Goal: Task Accomplishment & Management: Manage account settings

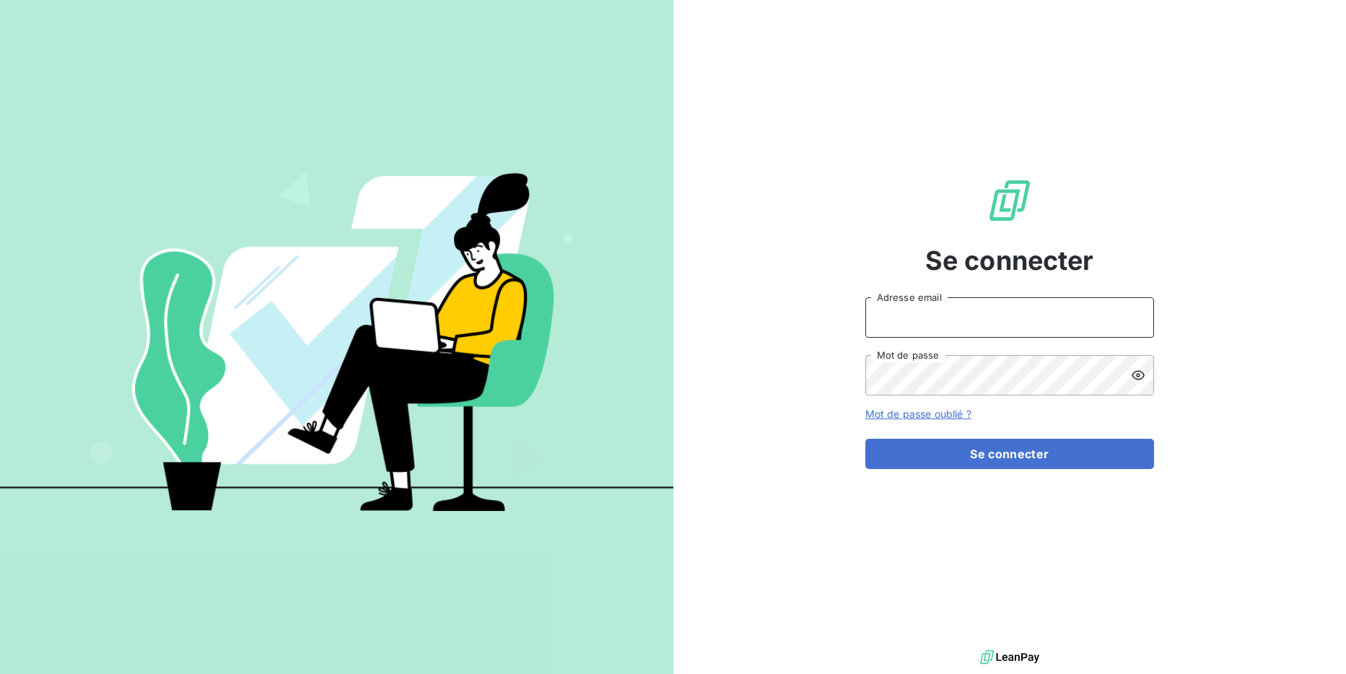
click at [1026, 315] on input "Adresse email" at bounding box center [1009, 317] width 289 height 40
type input "[EMAIL_ADDRESS][DOMAIN_NAME]"
click at [1017, 470] on div "Se connecter [EMAIL_ADDRESS][DOMAIN_NAME] Adresse email Mot de passe Mot de pas…" at bounding box center [1009, 323] width 289 height 646
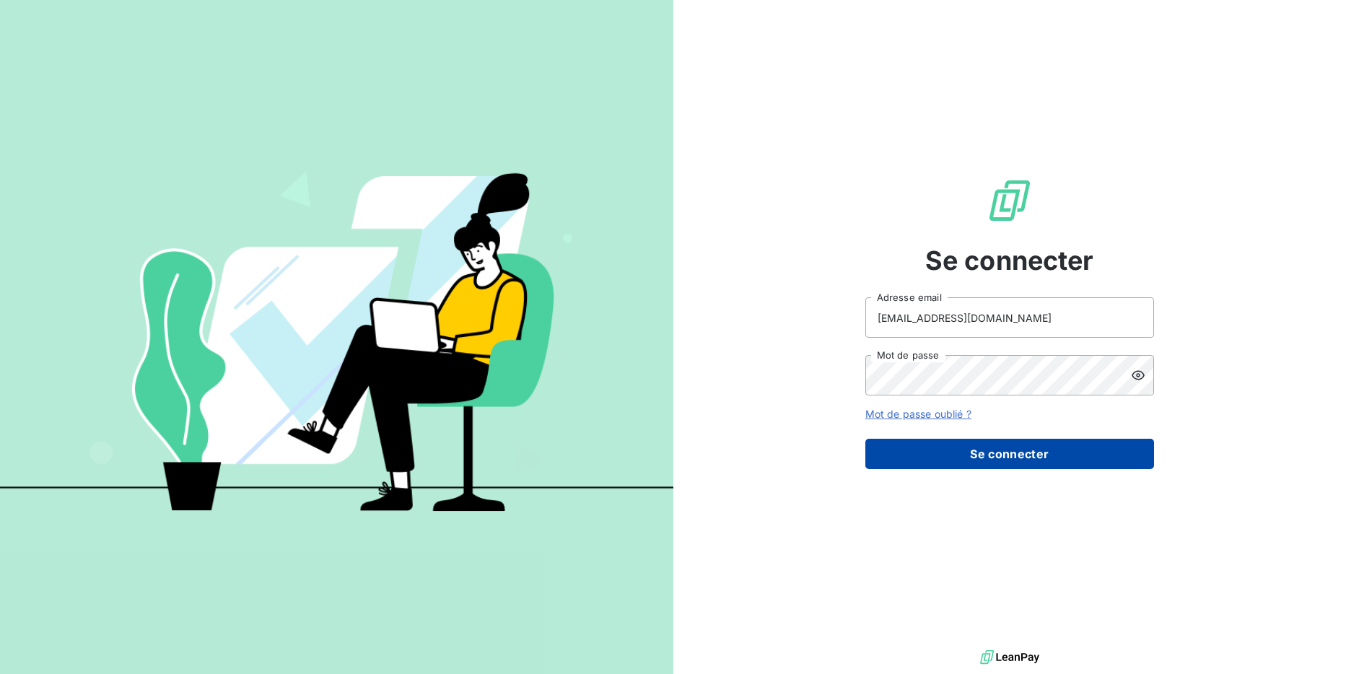
click at [1027, 462] on button "Se connecter" at bounding box center [1009, 454] width 289 height 30
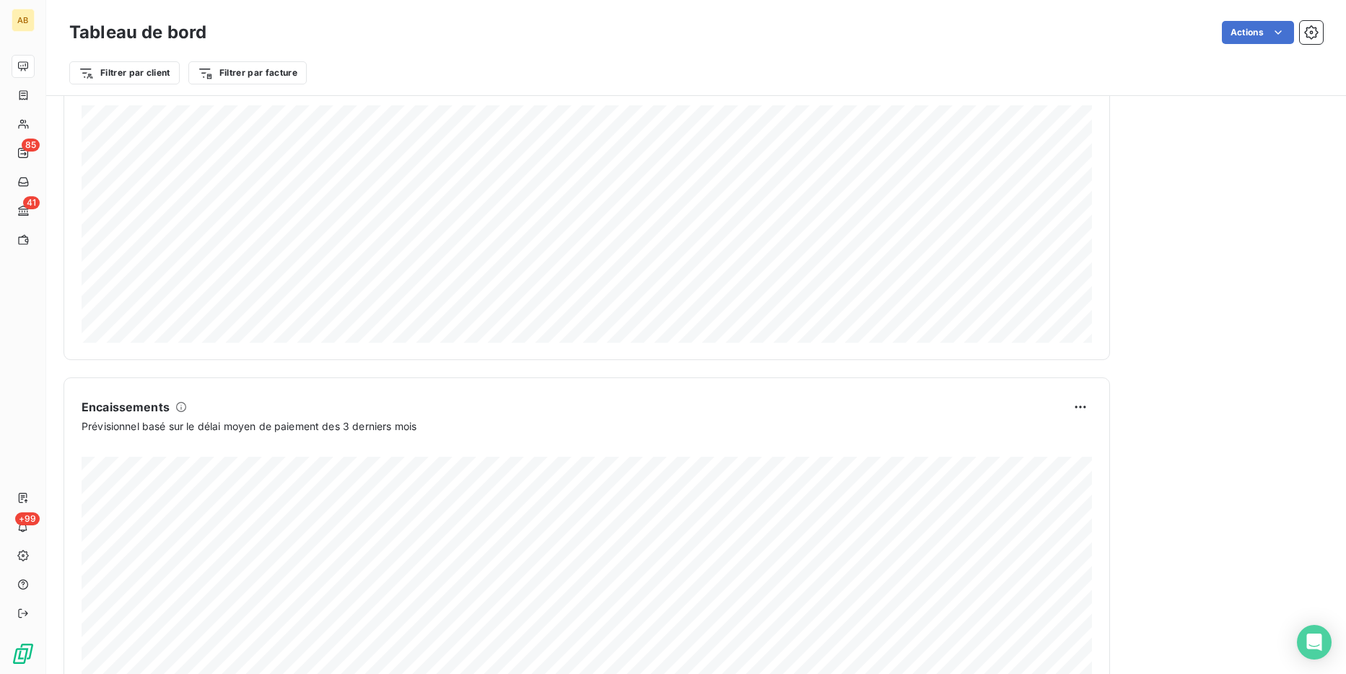
scroll to position [732, 0]
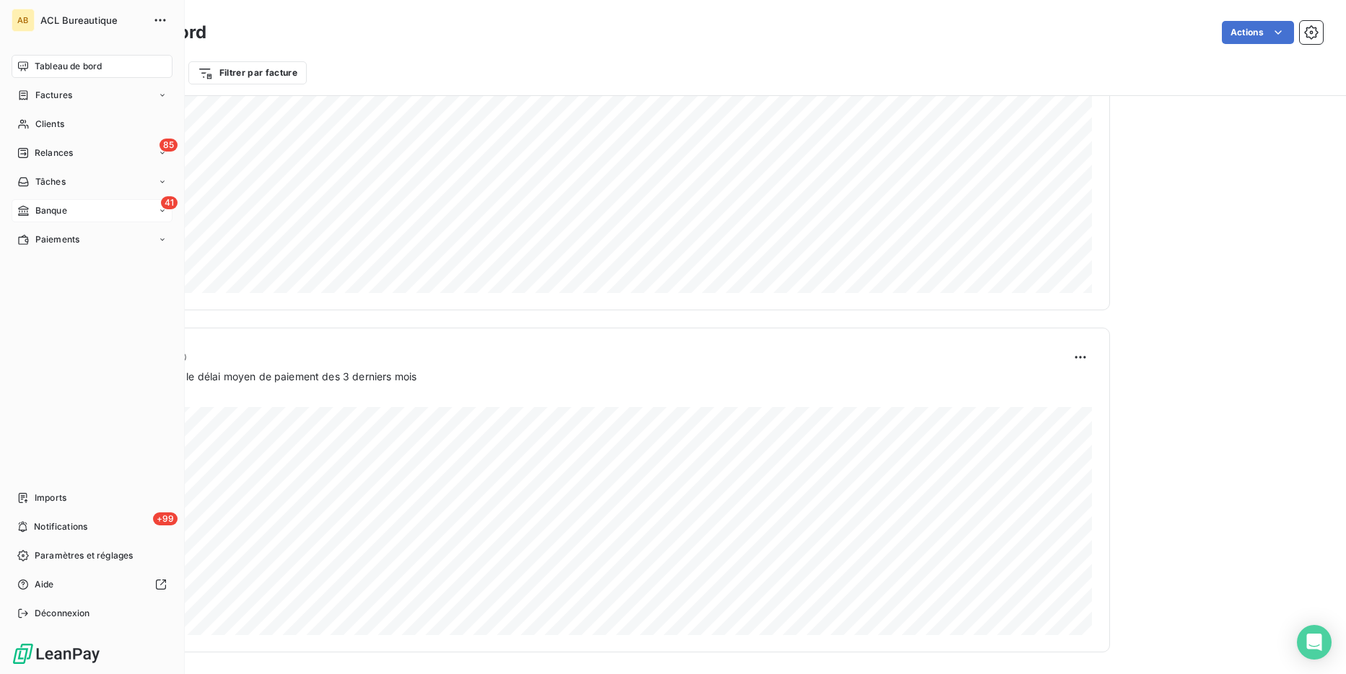
click at [35, 206] on span "Banque" at bounding box center [51, 210] width 32 height 13
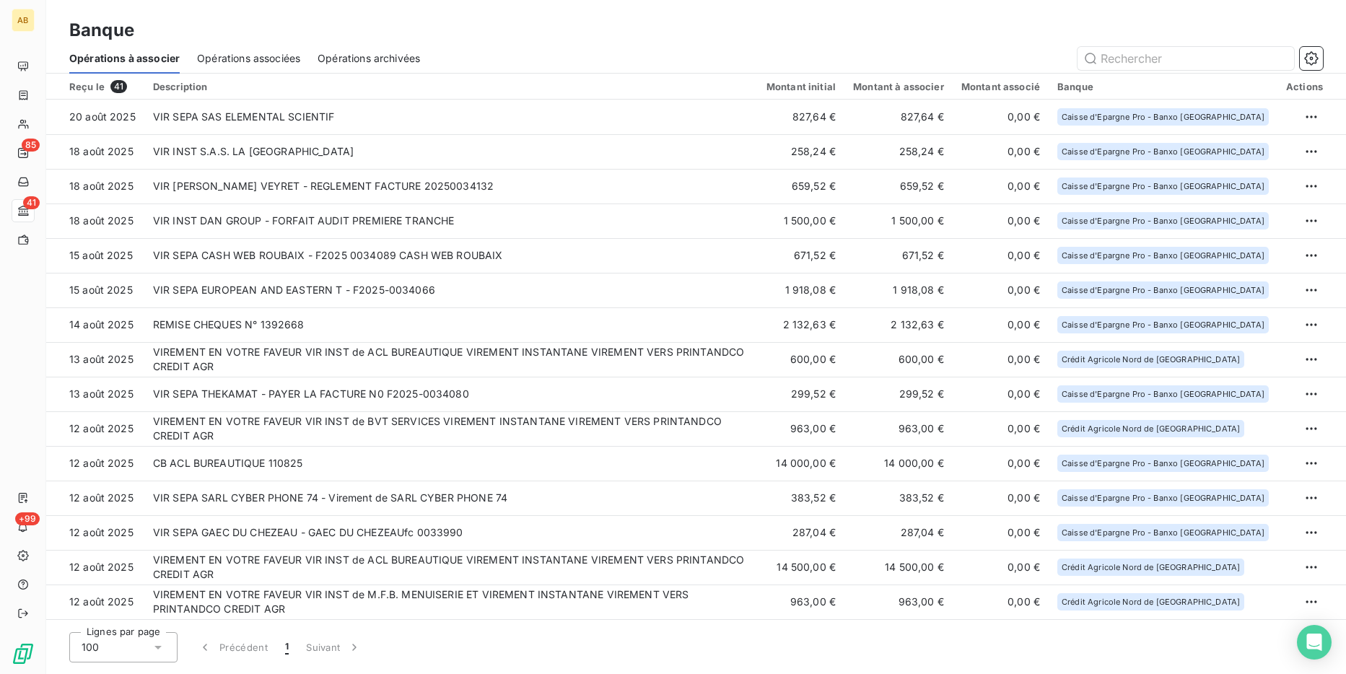
click at [1304, 94] on th "Actions" at bounding box center [1311, 87] width 69 height 26
click at [1313, 52] on icon "button" at bounding box center [1311, 58] width 14 height 14
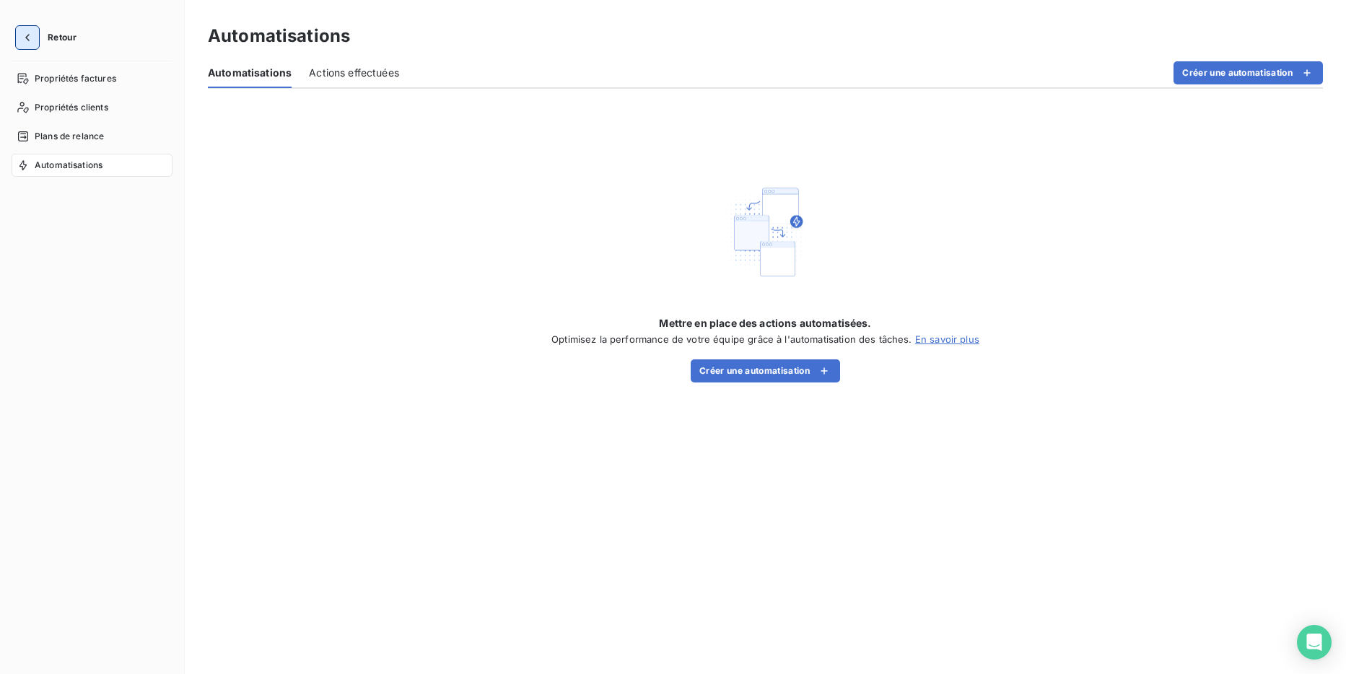
click at [37, 29] on button "button" at bounding box center [27, 37] width 23 height 23
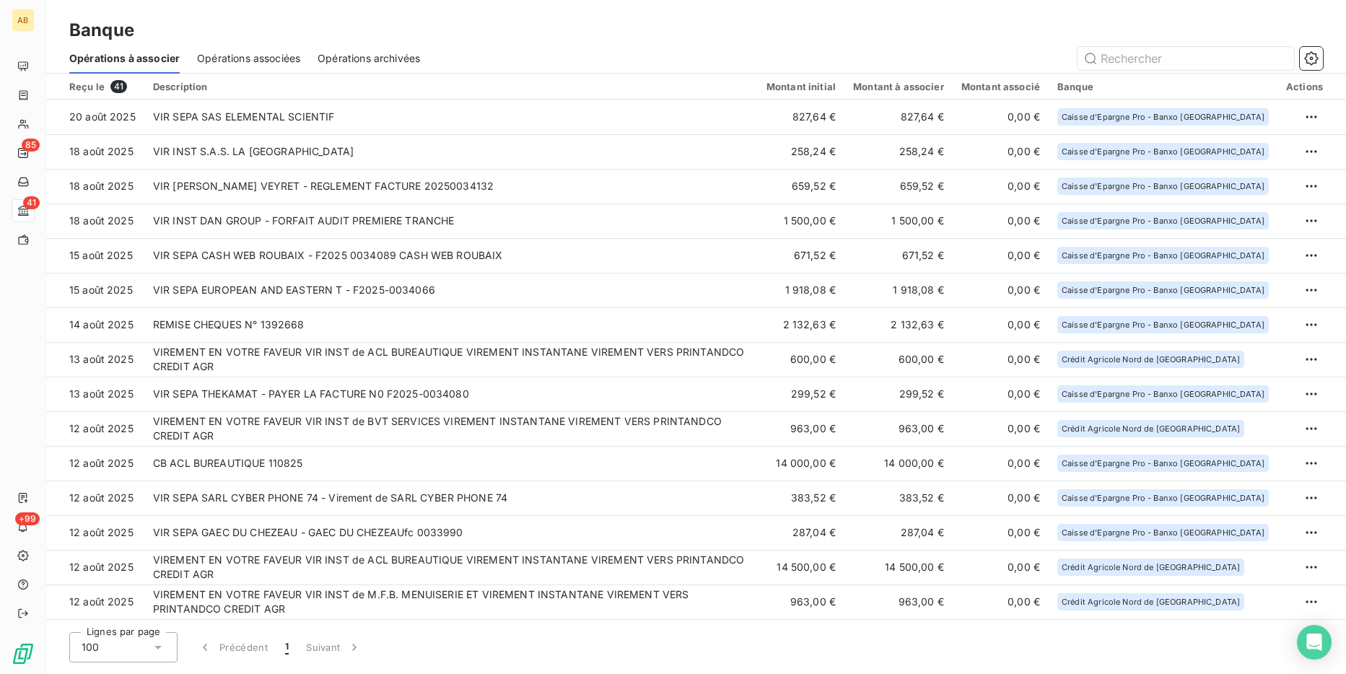
click at [231, 59] on span "Opérations associées" at bounding box center [248, 58] width 103 height 14
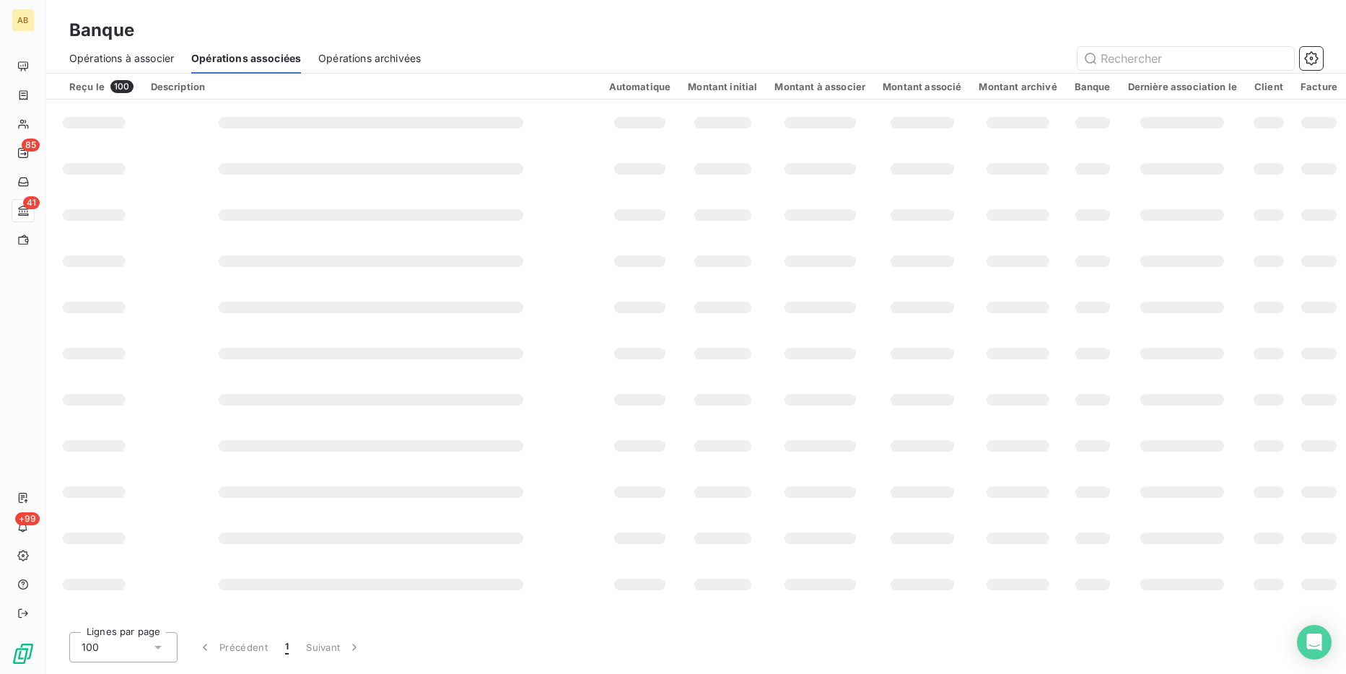
click at [395, 64] on span "Opérations archivées" at bounding box center [369, 58] width 102 height 14
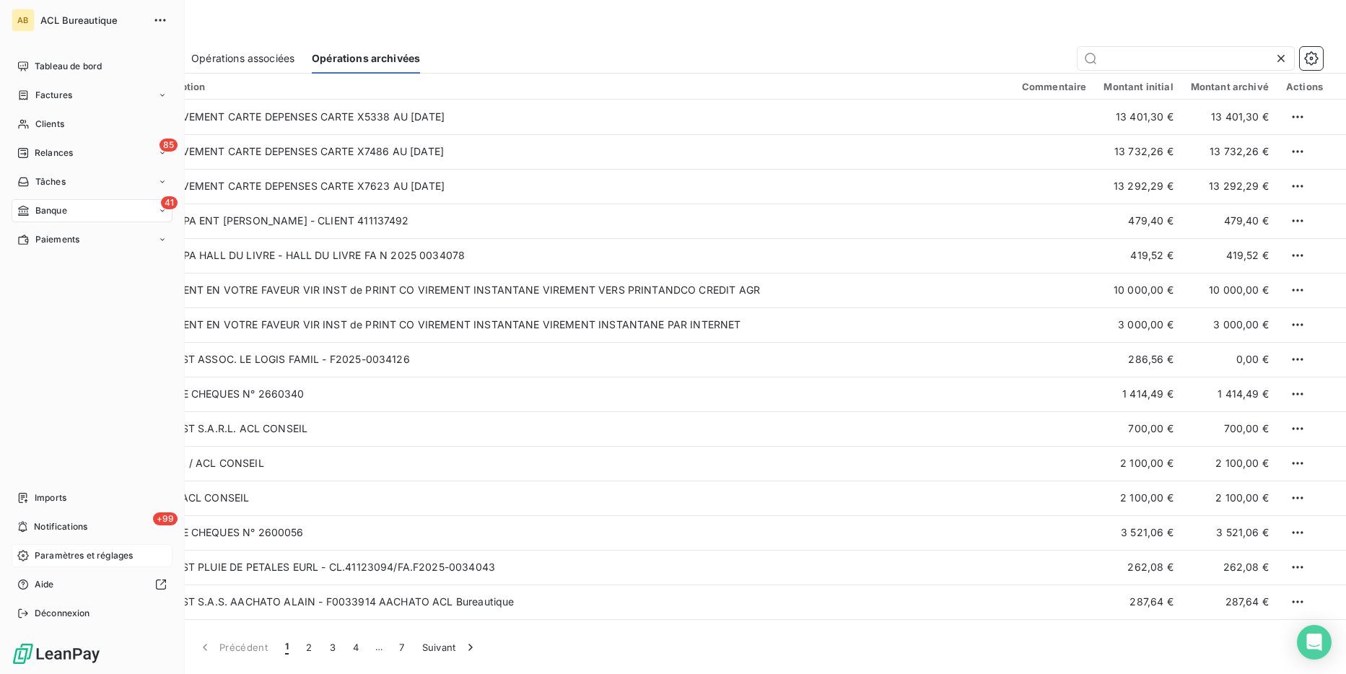
click at [77, 556] on span "Paramètres et réglages" at bounding box center [84, 555] width 98 height 13
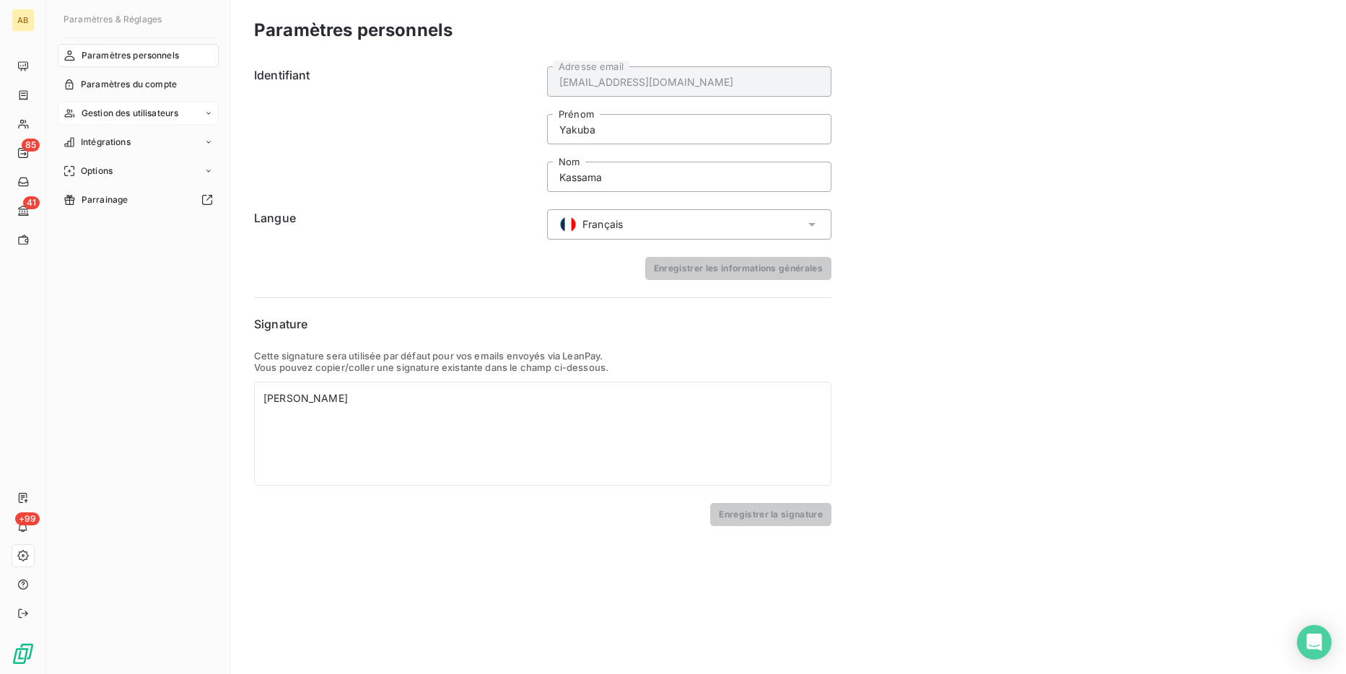
click at [148, 113] on span "Gestion des utilisateurs" at bounding box center [130, 113] width 97 height 13
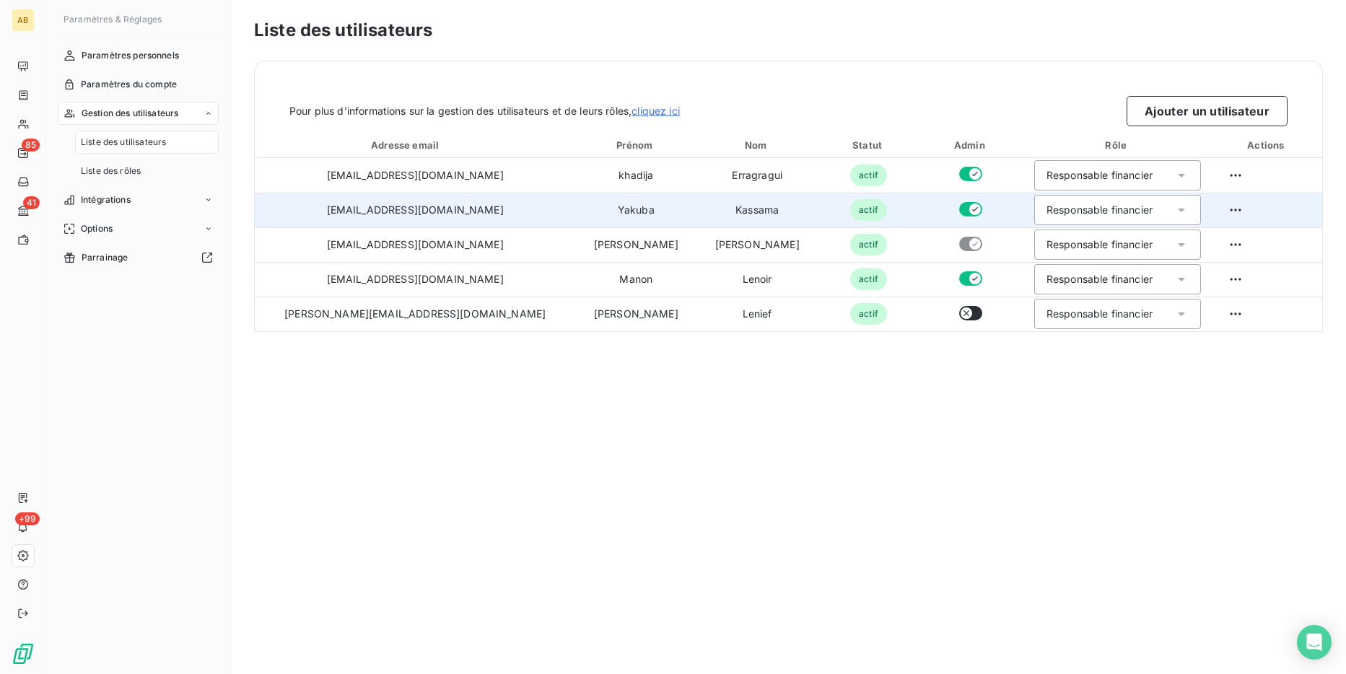
click at [1059, 204] on div "Responsable financier" at bounding box center [1099, 210] width 106 height 14
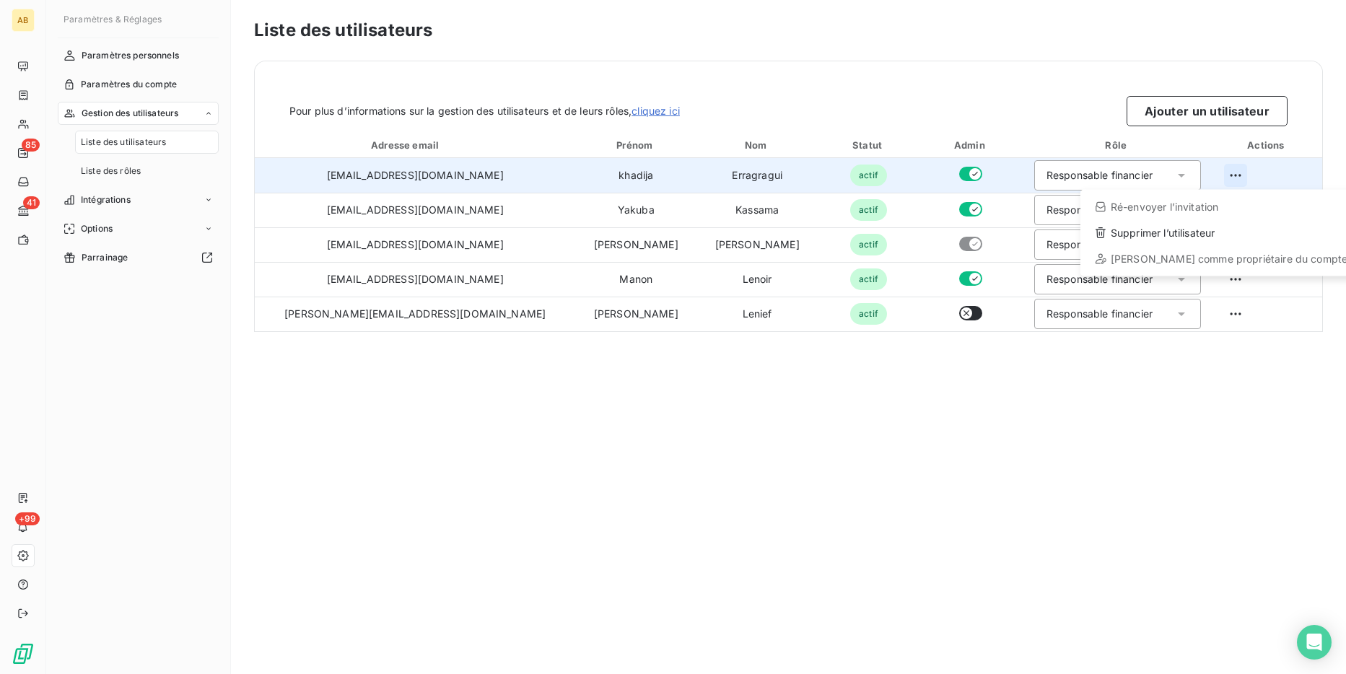
click at [1218, 183] on html "AB 85 41 +99 Paramètres & Réglages Paramètres personnels Paramètres du compte G…" at bounding box center [673, 337] width 1346 height 674
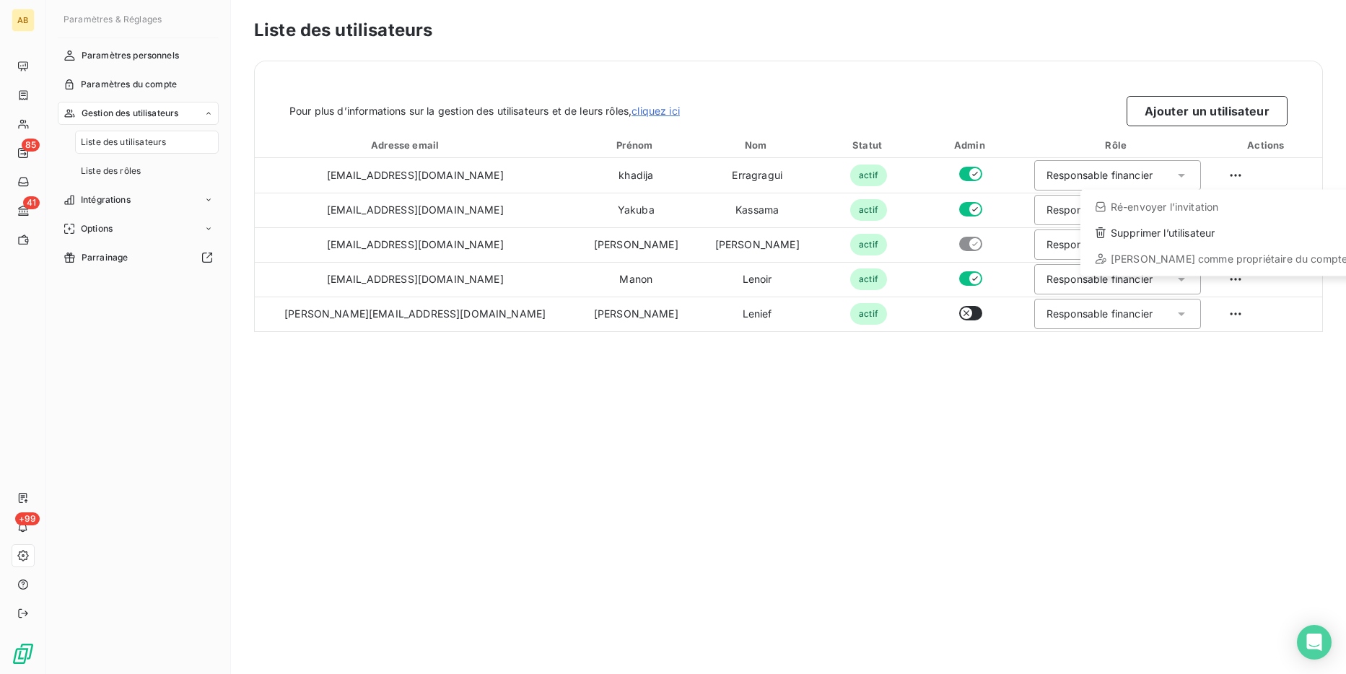
click at [1147, 384] on html "AB 85 41 +99 Paramètres & Réglages Paramètres personnels Paramètres du compte G…" at bounding box center [673, 337] width 1346 height 674
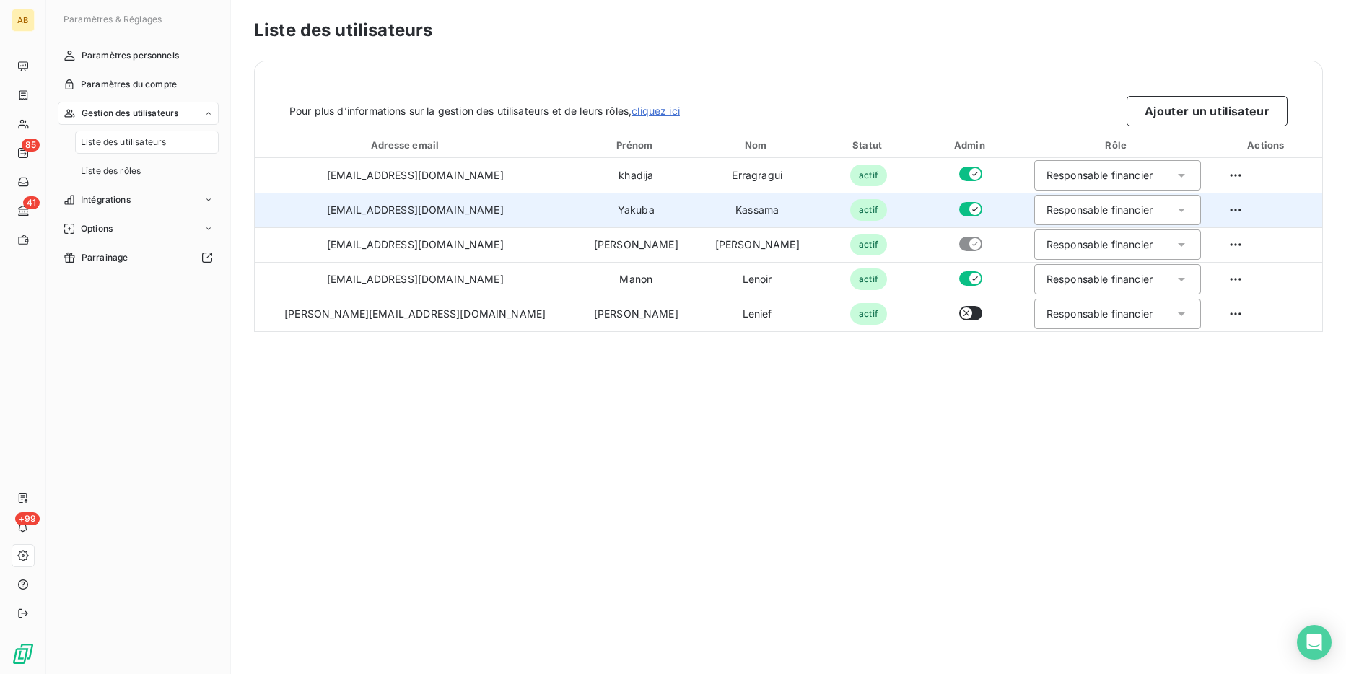
click at [1137, 214] on div "Responsable financier" at bounding box center [1117, 210] width 167 height 30
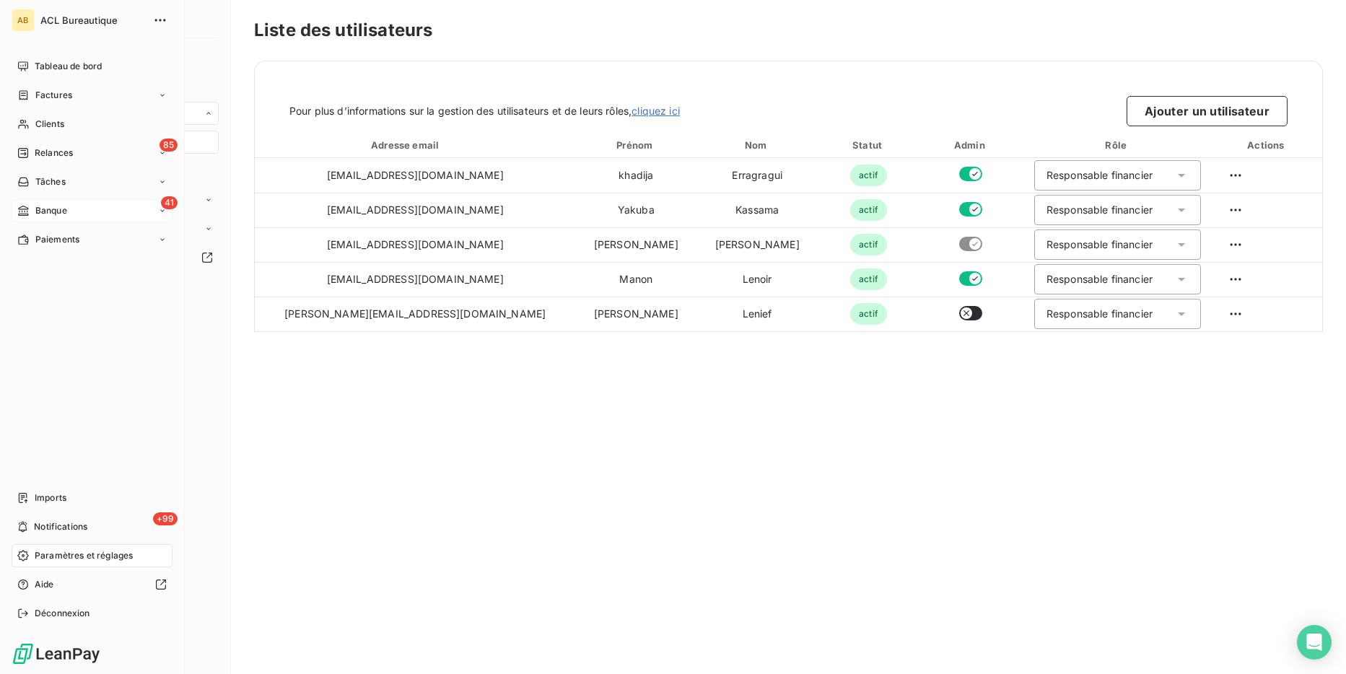
click at [84, 212] on div "41 Banque" at bounding box center [92, 210] width 161 height 23
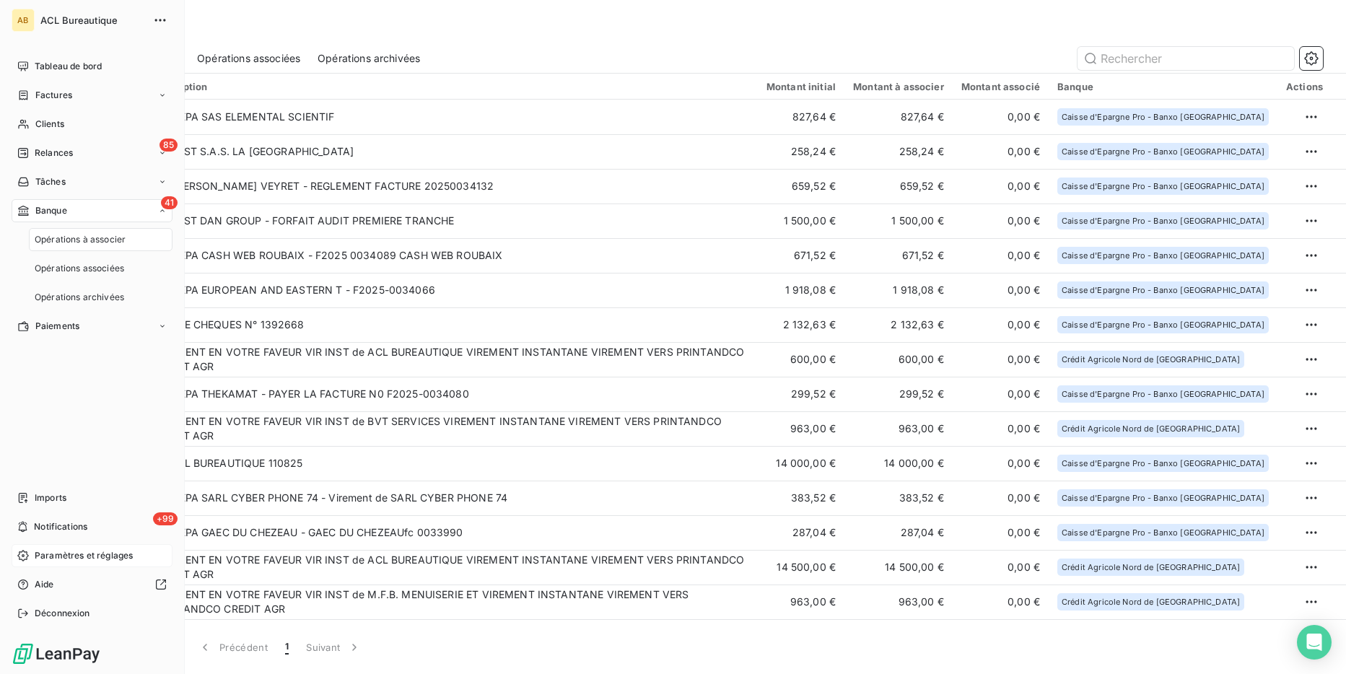
click at [109, 200] on div "41 Banque" at bounding box center [92, 210] width 161 height 23
click at [148, 209] on div "41 Banque" at bounding box center [92, 210] width 161 height 23
click at [139, 216] on div "41 Banque" at bounding box center [92, 210] width 161 height 23
click at [153, 19] on icon "button" at bounding box center [160, 20] width 14 height 14
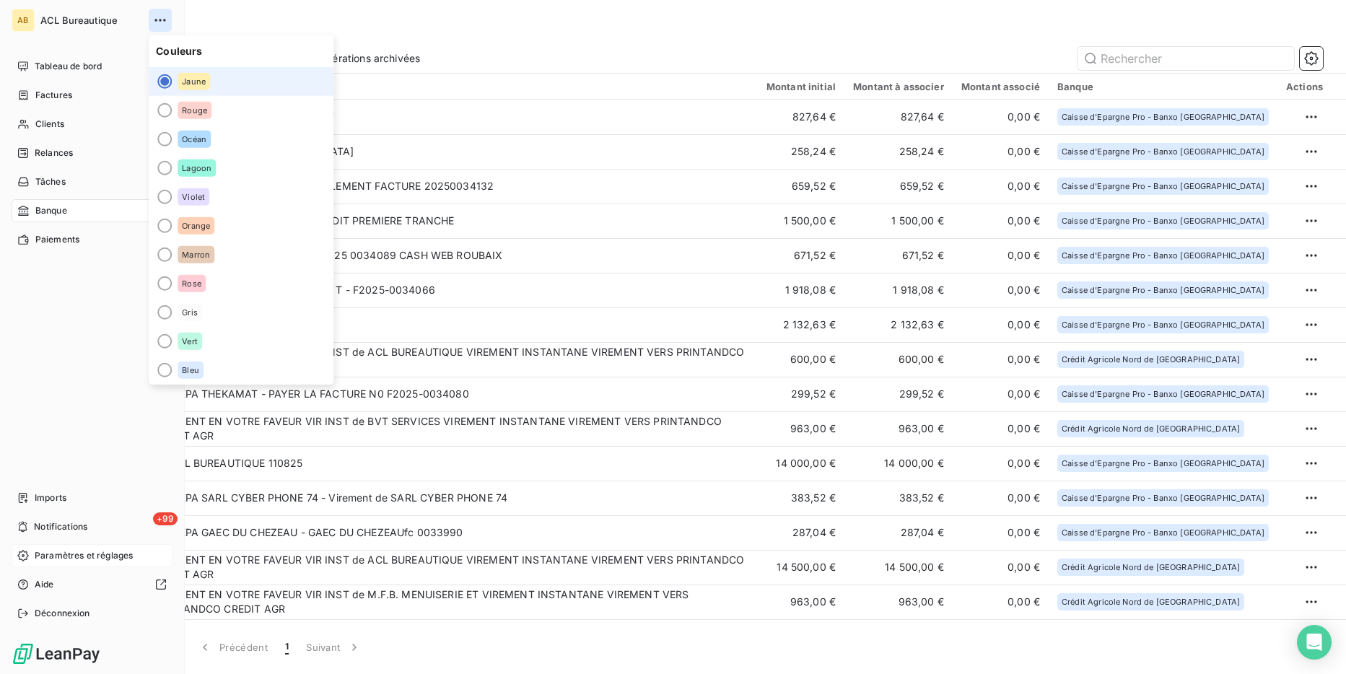
click at [153, 19] on icon "button" at bounding box center [160, 20] width 14 height 14
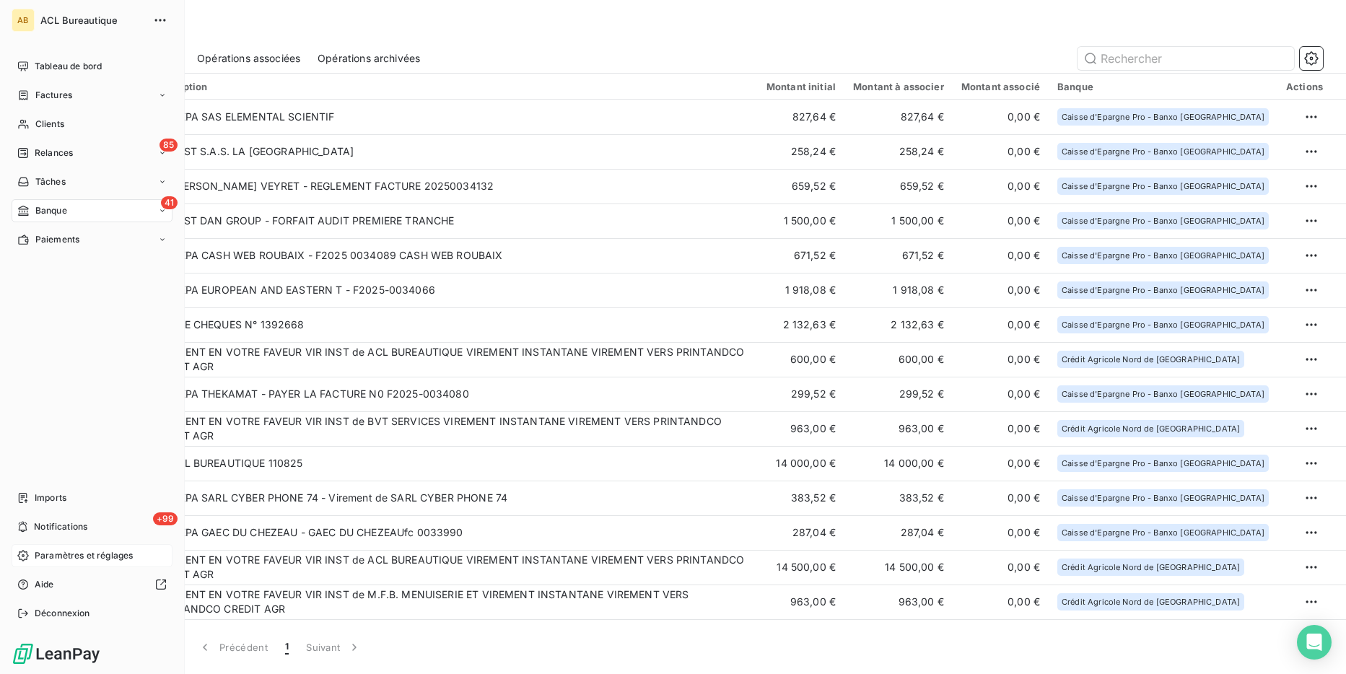
click at [17, 19] on div "AB" at bounding box center [23, 20] width 23 height 23
click at [82, 531] on span "Notifications" at bounding box center [60, 526] width 53 height 13
click at [79, 236] on div "Paiements" at bounding box center [92, 239] width 161 height 23
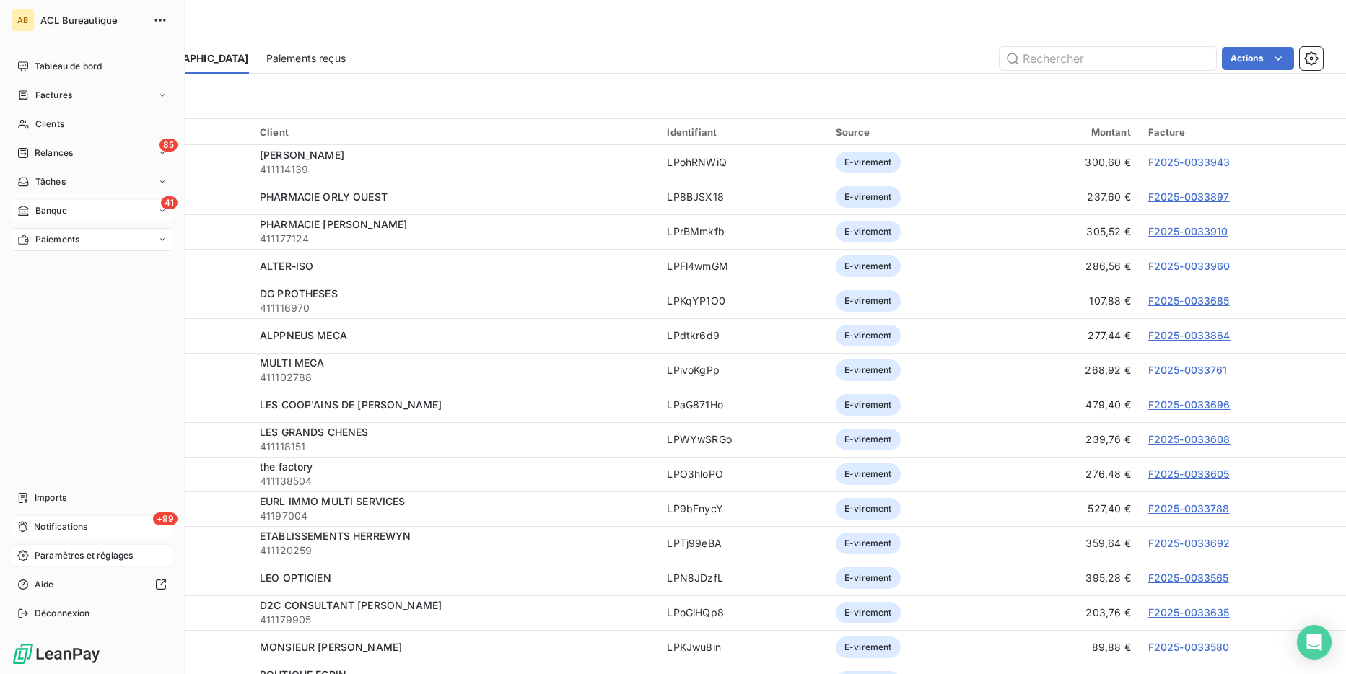
click at [167, 209] on div "41 Banque" at bounding box center [92, 210] width 161 height 23
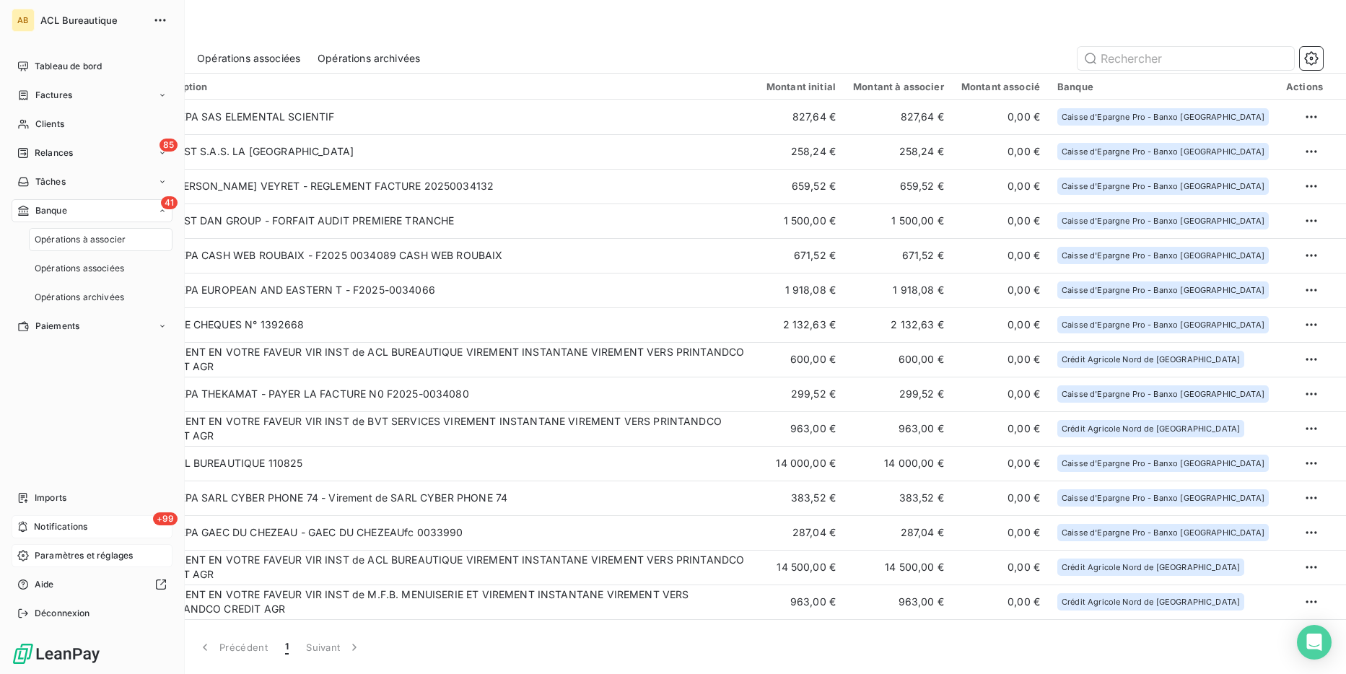
click at [119, 212] on div "41 Banque" at bounding box center [92, 210] width 161 height 23
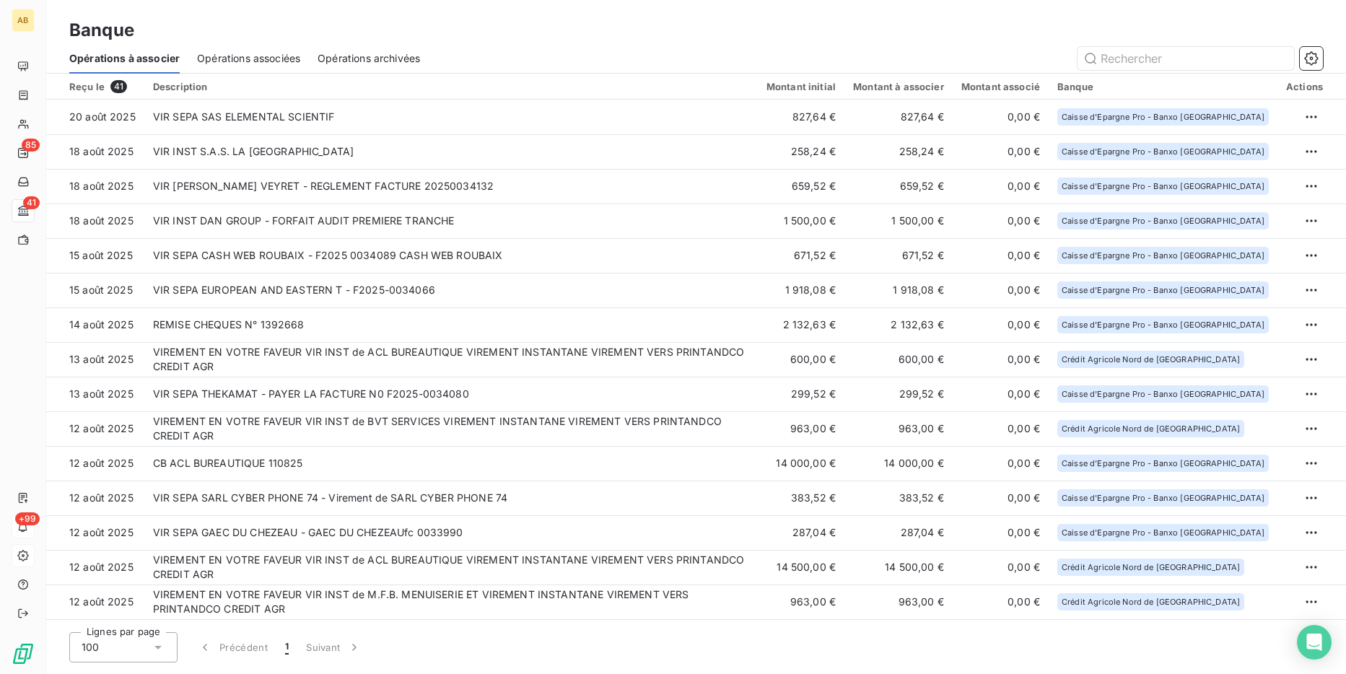
click at [271, 59] on span "Opérations associées" at bounding box center [248, 58] width 103 height 14
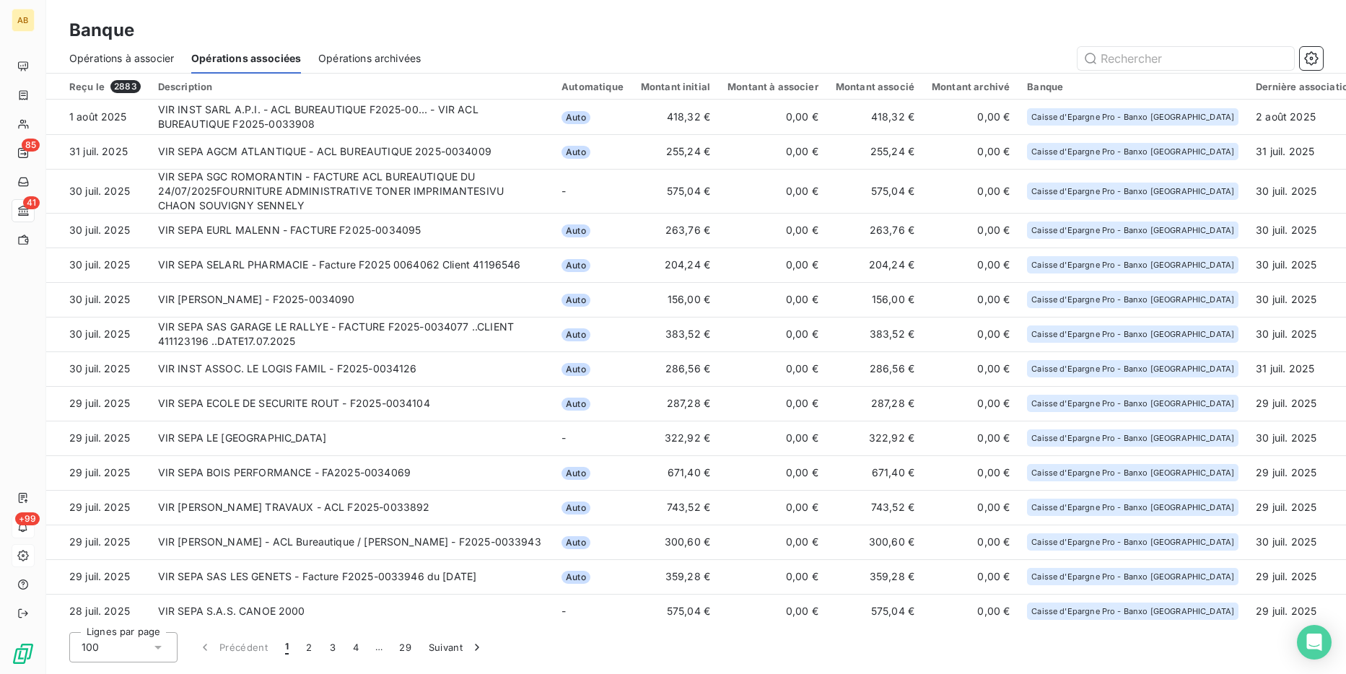
click at [364, 56] on span "Opérations archivées" at bounding box center [369, 58] width 102 height 14
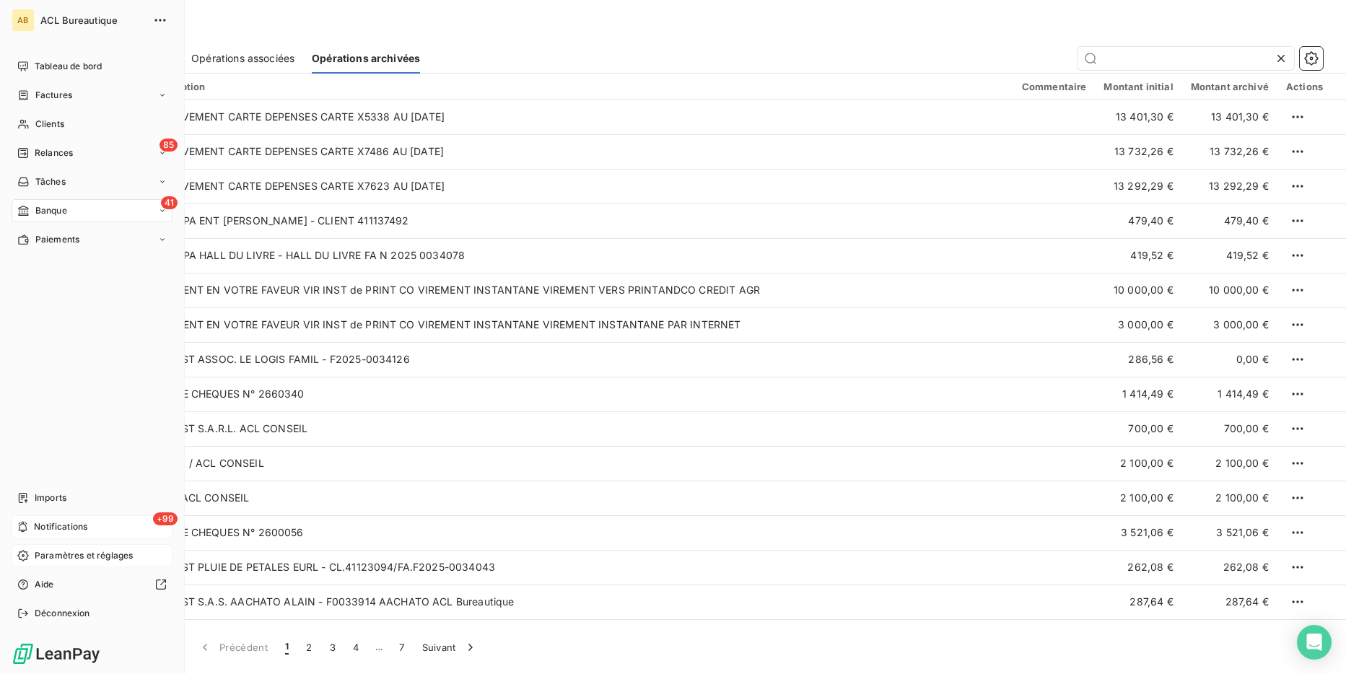
click at [43, 561] on span "Paramètres et réglages" at bounding box center [84, 555] width 98 height 13
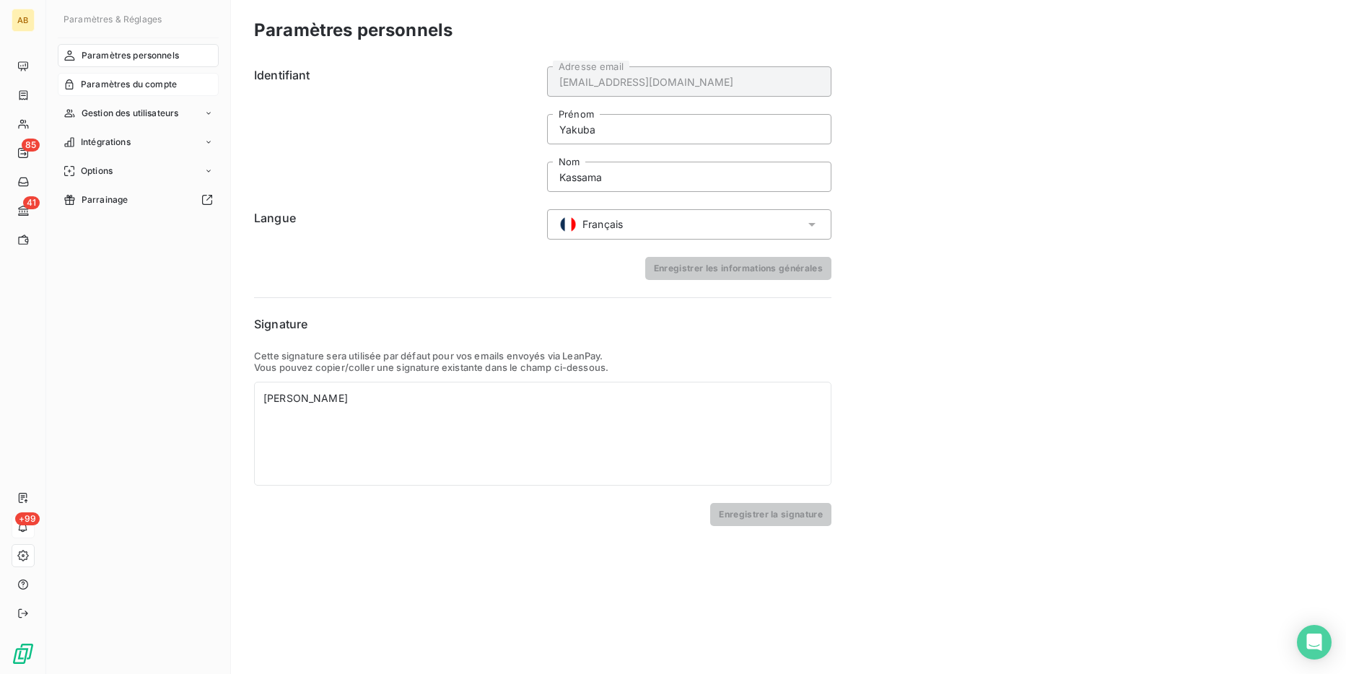
click at [150, 78] on span "Paramètres du compte" at bounding box center [129, 84] width 96 height 13
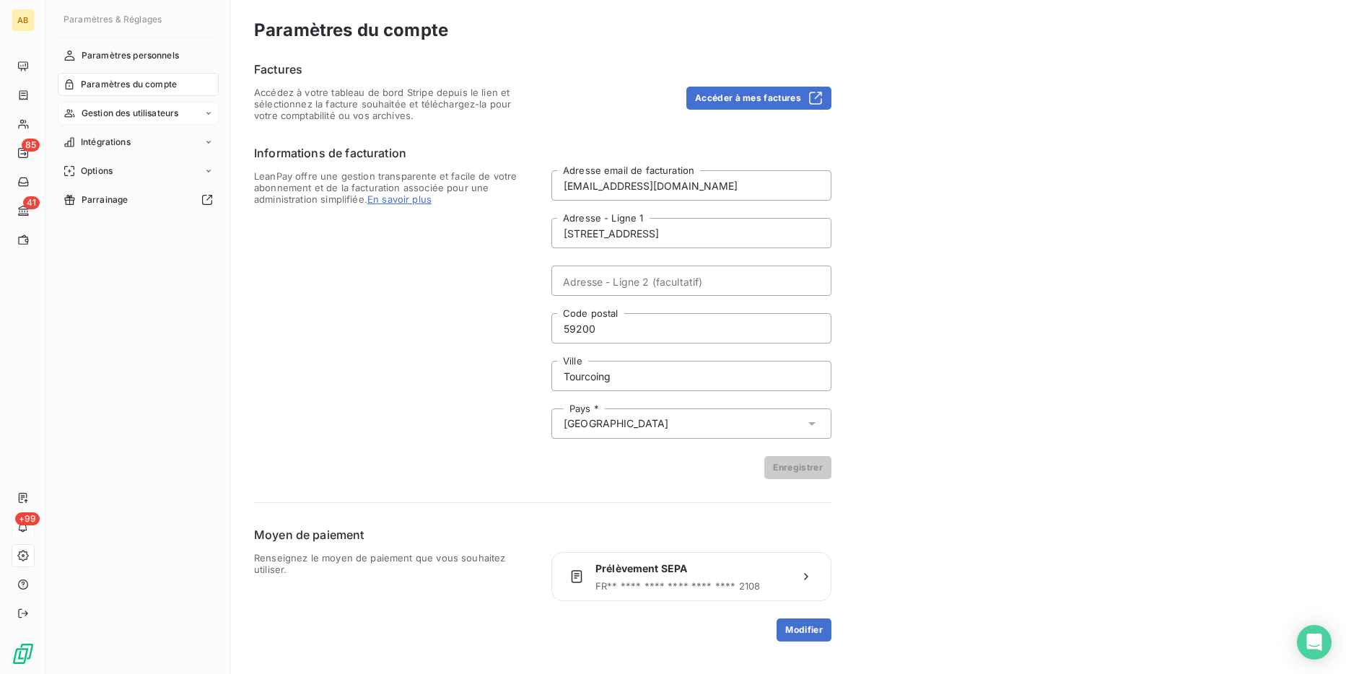
click at [170, 118] on span "Gestion des utilisateurs" at bounding box center [130, 113] width 97 height 13
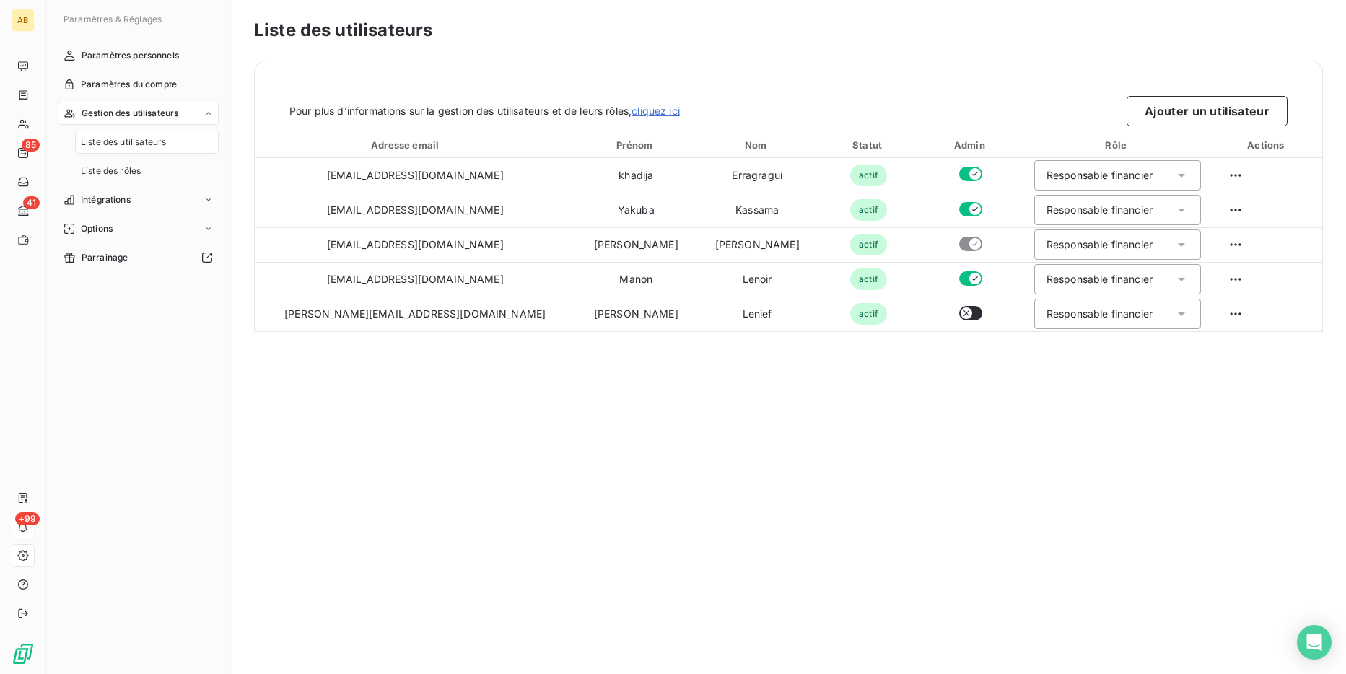
click at [198, 116] on div "Gestion des utilisateurs" at bounding box center [138, 113] width 161 height 23
click at [199, 116] on div "Gestion des utilisateurs" at bounding box center [138, 113] width 161 height 23
click at [202, 76] on div "Paramètres du compte" at bounding box center [138, 84] width 161 height 23
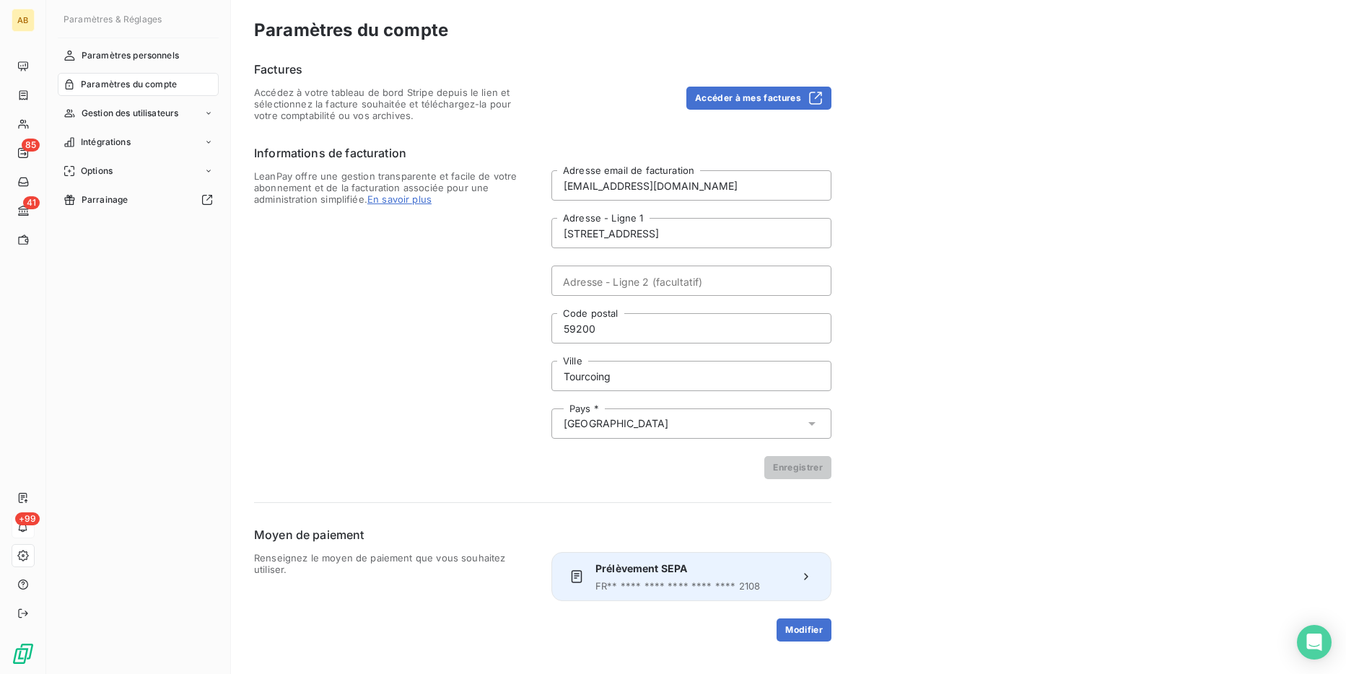
click at [614, 578] on div "Prélèvement SEPA FR ** **** **** **** **** **** 2108" at bounding box center [691, 576] width 192 height 30
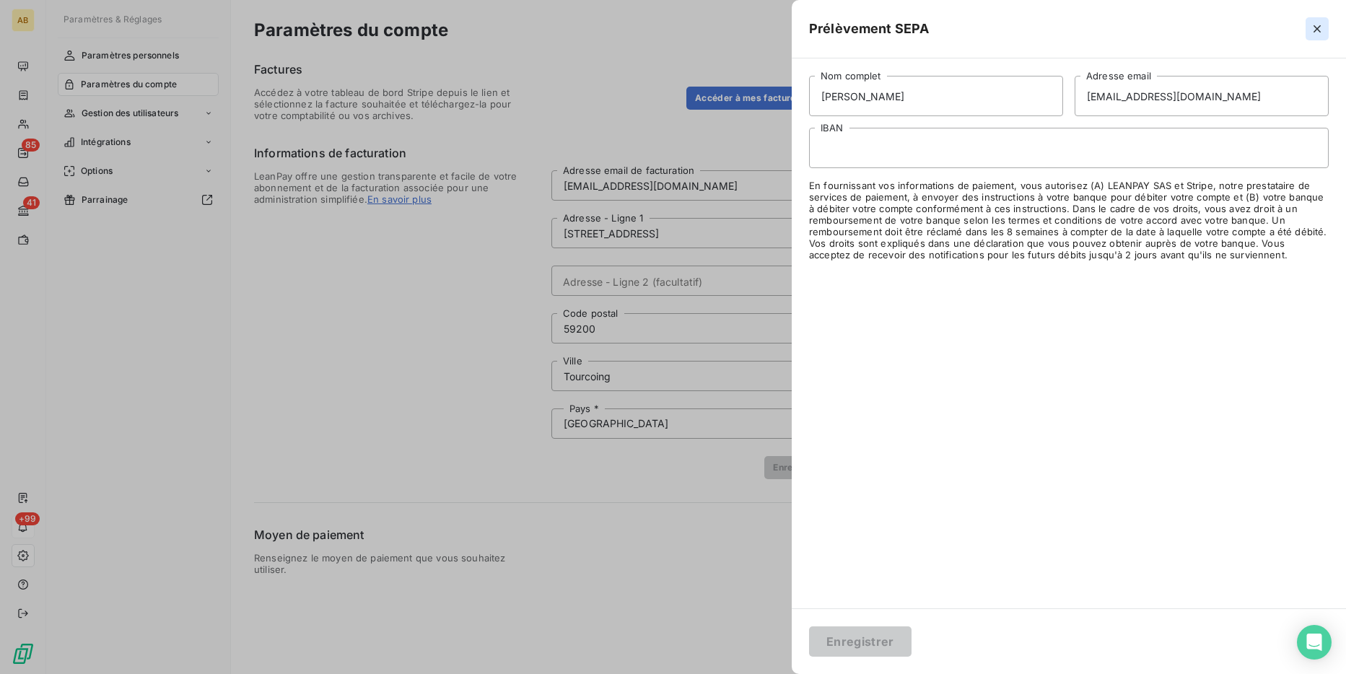
click at [1318, 38] on button "button" at bounding box center [1316, 28] width 23 height 23
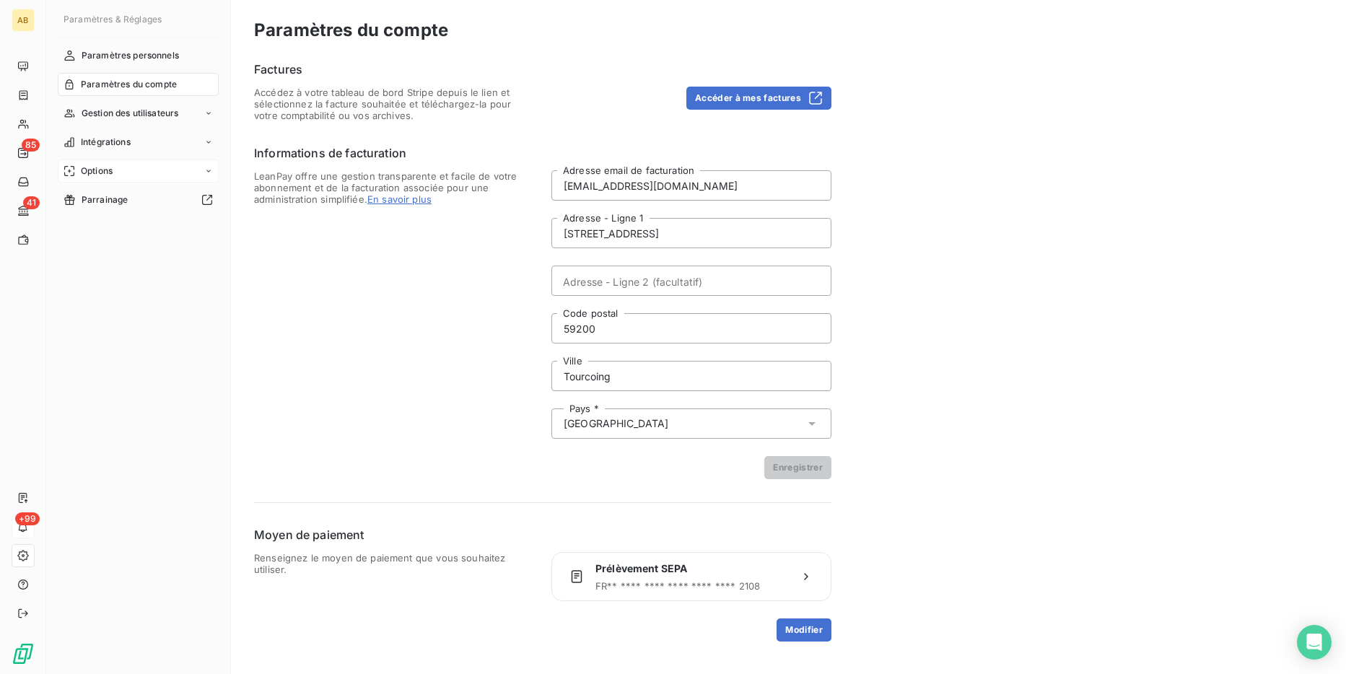
click at [166, 172] on div "Options" at bounding box center [138, 170] width 161 height 23
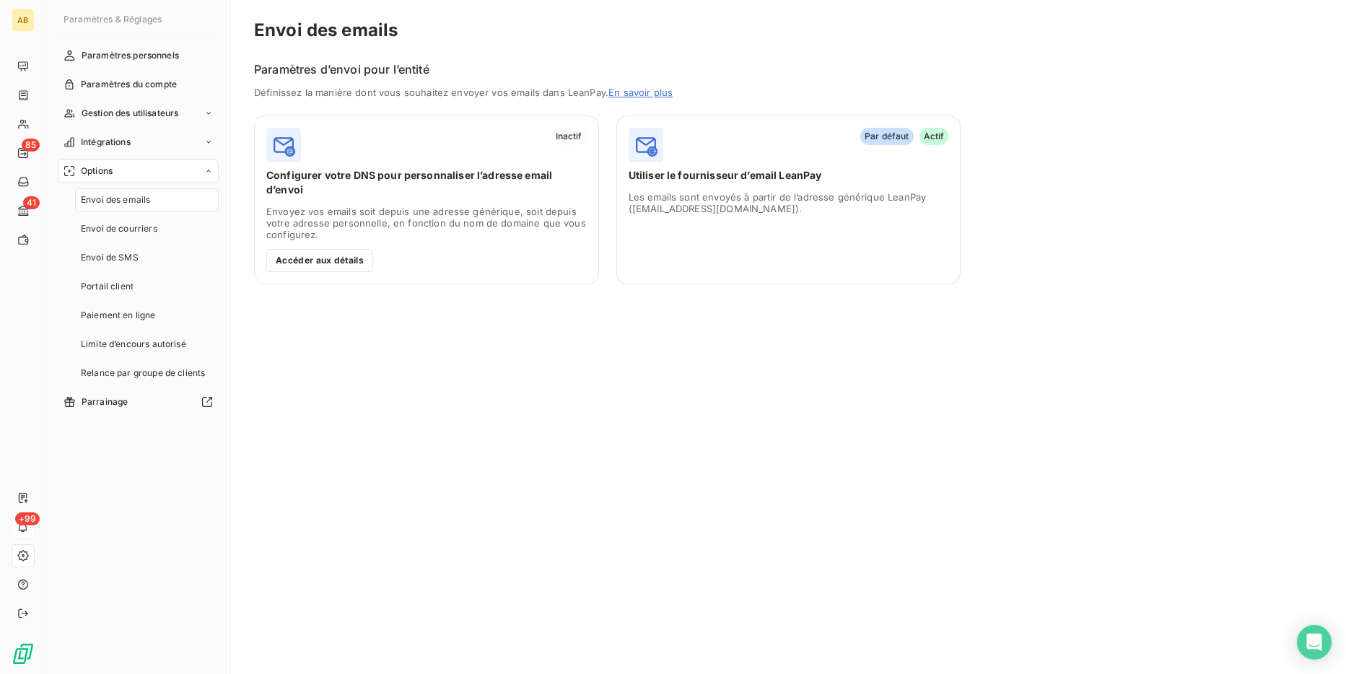
click at [130, 171] on div "Options" at bounding box center [138, 170] width 161 height 23
click at [150, 147] on div "Intégrations" at bounding box center [138, 142] width 161 height 23
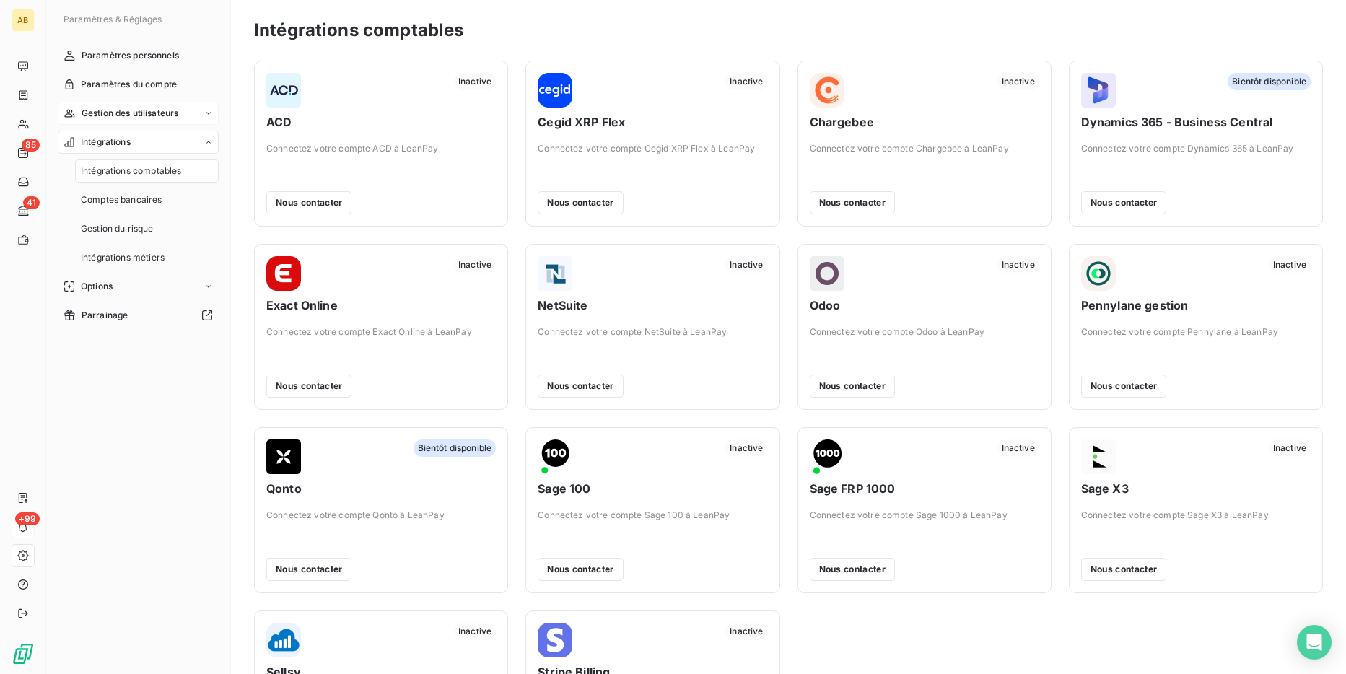
click at [175, 109] on span "Gestion des utilisateurs" at bounding box center [130, 113] width 97 height 13
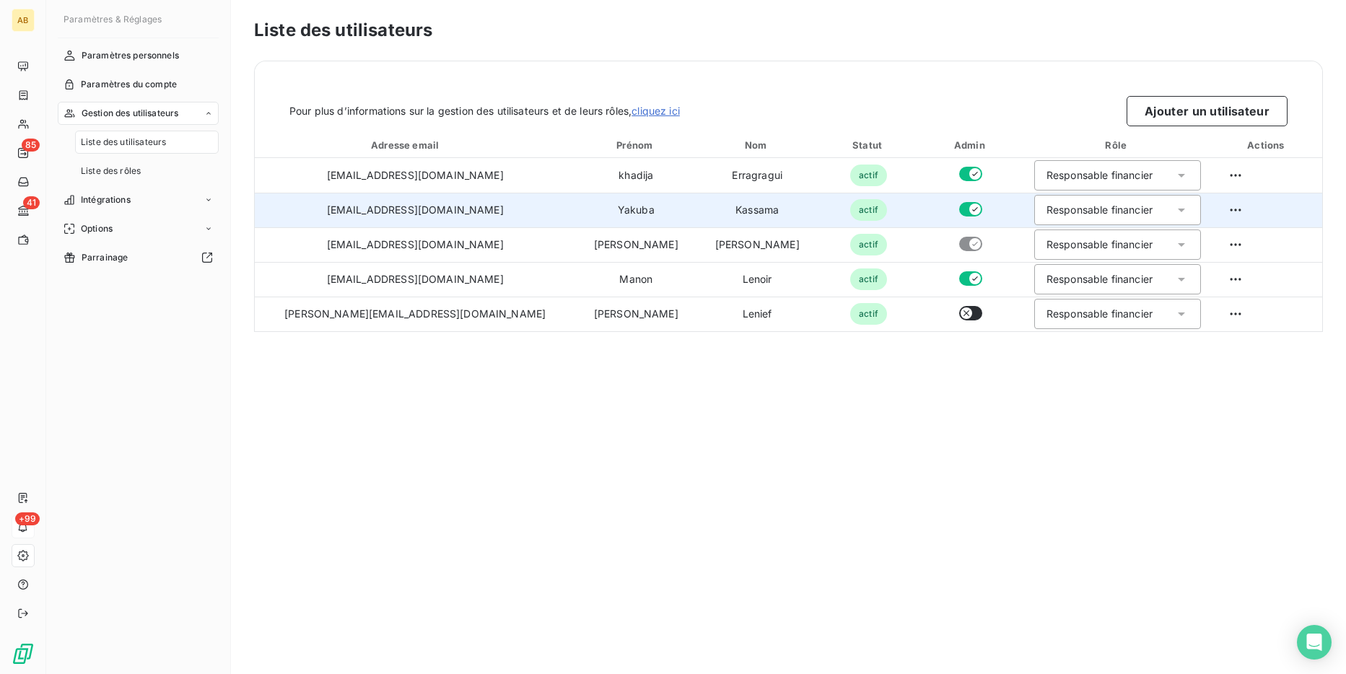
click at [1079, 201] on div "Responsable financier" at bounding box center [1117, 210] width 167 height 30
click at [1153, 211] on div "Responsable financier" at bounding box center [1117, 210] width 167 height 30
click at [1217, 209] on html "AB 85 41 +99 Paramètres & Réglages Paramètres personnels Paramètres du compte G…" at bounding box center [673, 337] width 1346 height 674
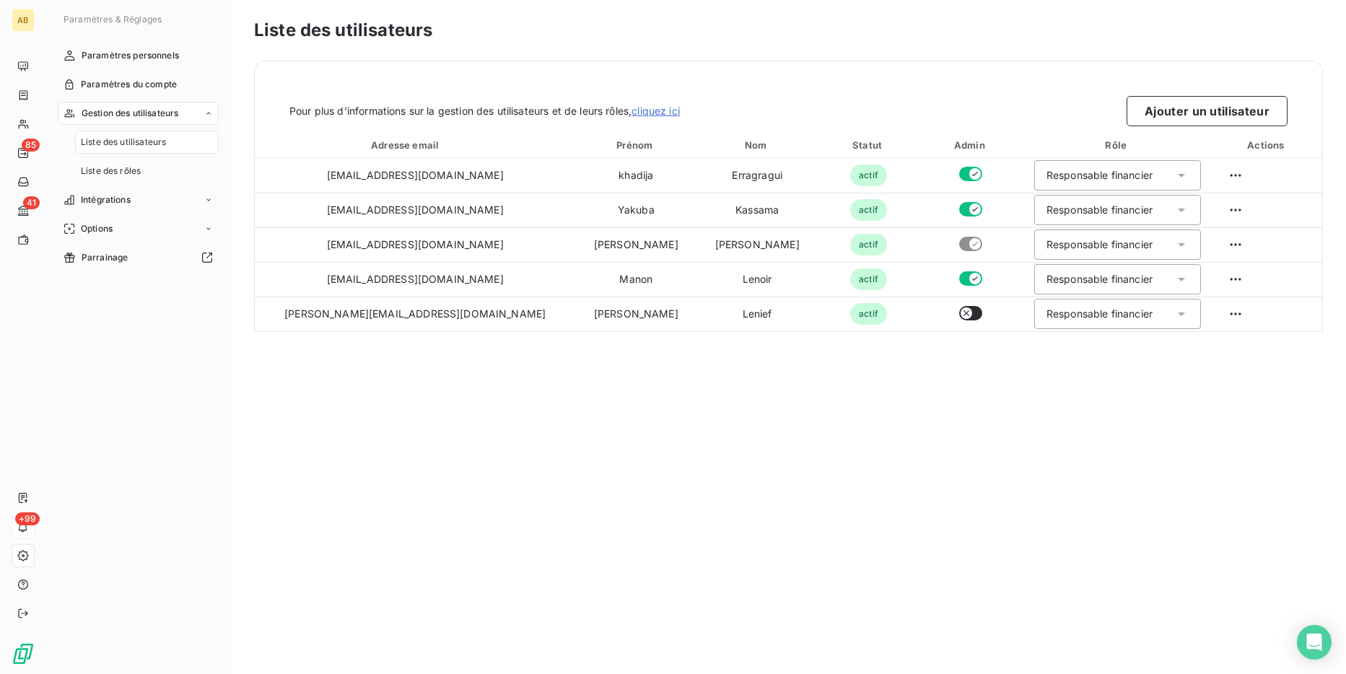
click at [1166, 367] on html "AB 85 41 +99 Paramètres & Réglages Paramètres personnels Paramètres du compte G…" at bounding box center [673, 337] width 1346 height 674
click at [671, 114] on link "cliquez ici" at bounding box center [655, 111] width 48 height 12
click at [164, 170] on div "Liste des rôles" at bounding box center [147, 170] width 144 height 23
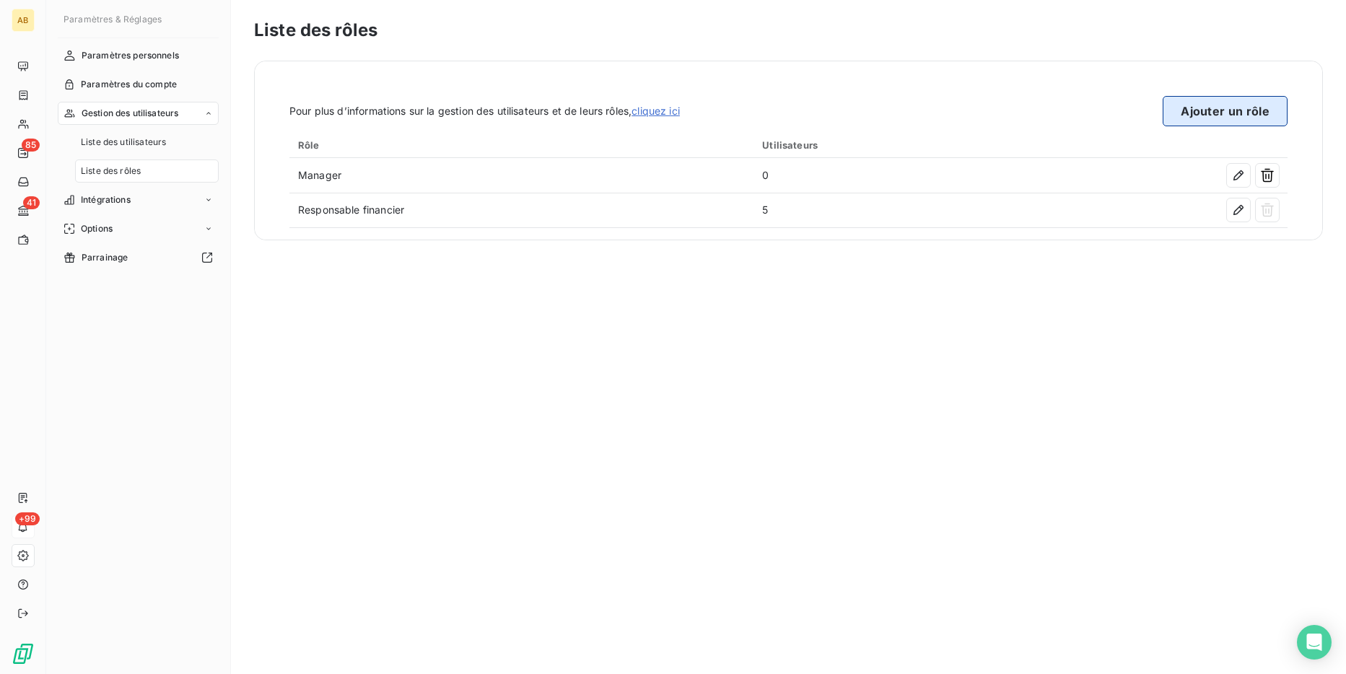
click at [1239, 119] on button "Ajouter un rôle" at bounding box center [1224, 111] width 125 height 30
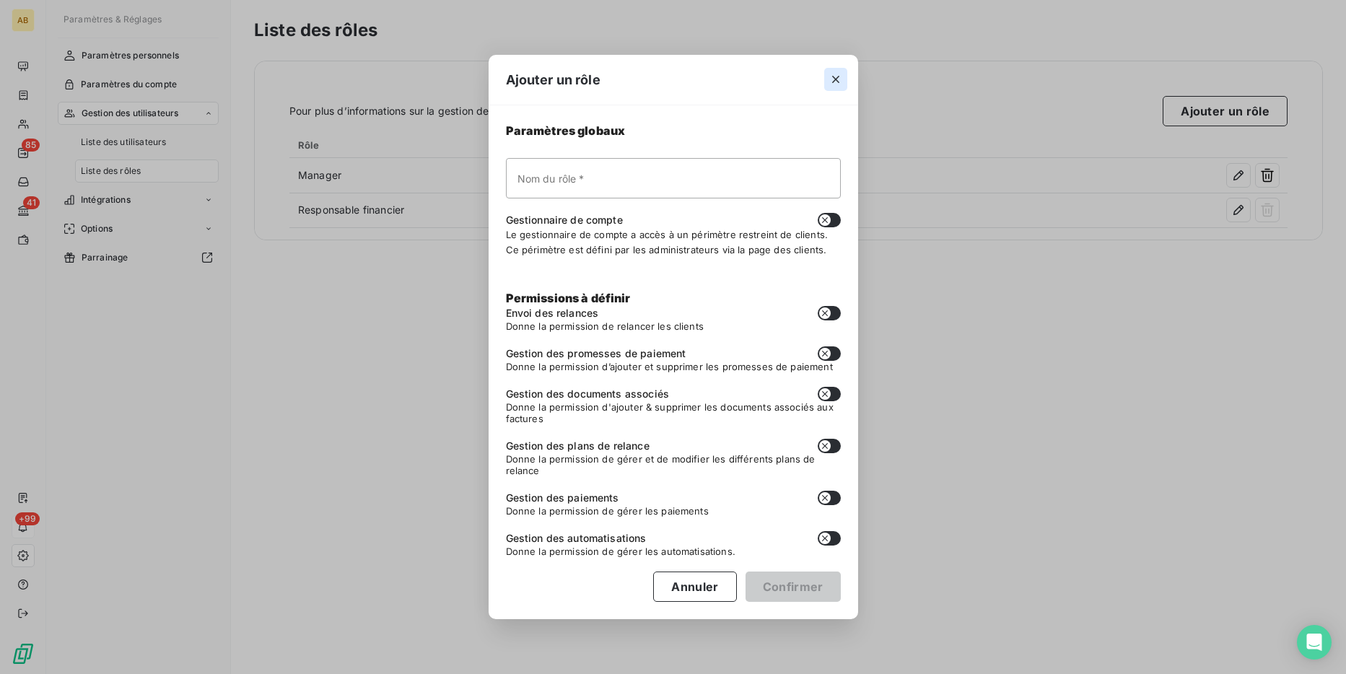
click at [830, 87] on button "button" at bounding box center [835, 79] width 23 height 23
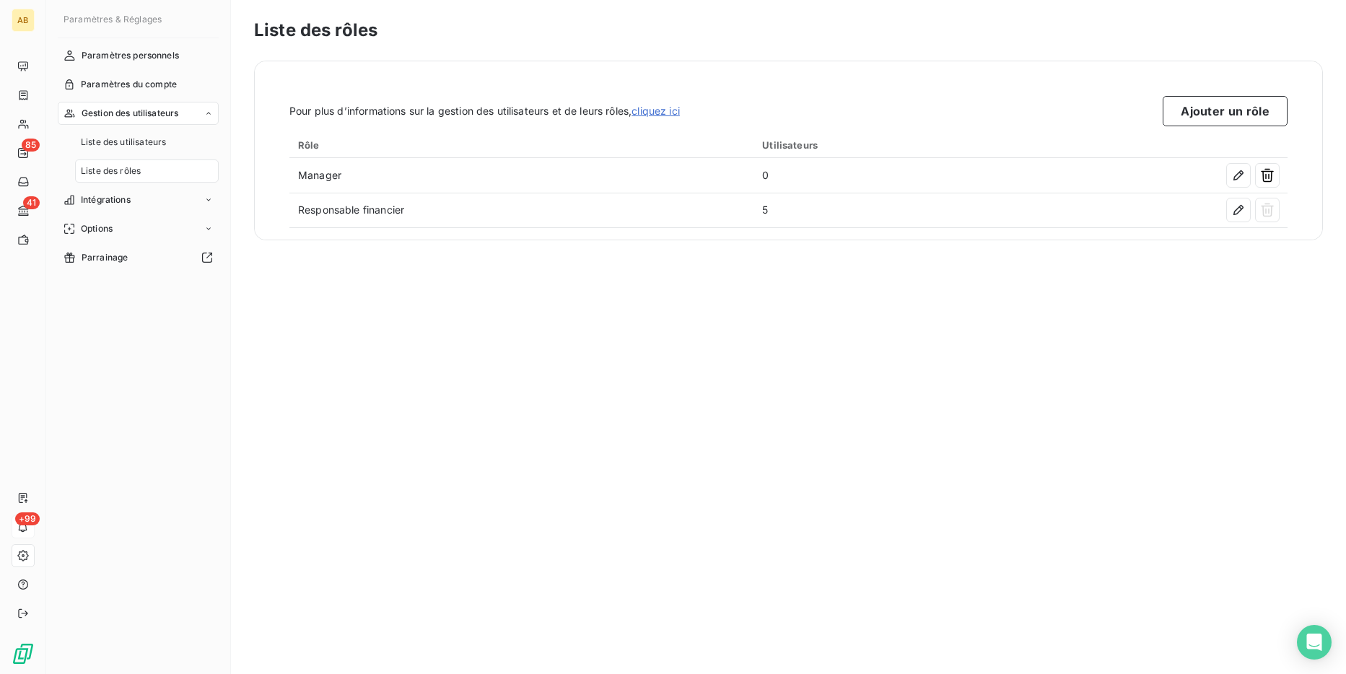
click at [104, 114] on span "Gestion des utilisateurs" at bounding box center [130, 113] width 97 height 13
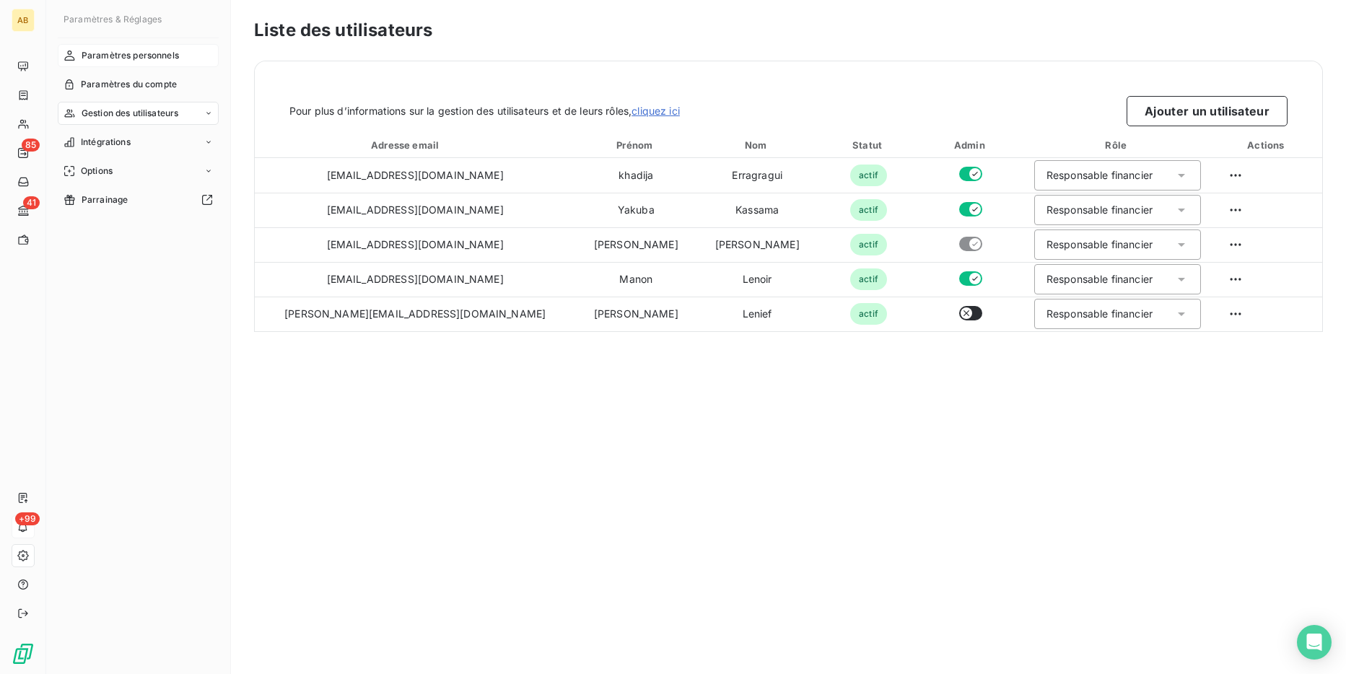
click at [147, 62] on div "Paramètres personnels" at bounding box center [138, 55] width 161 height 23
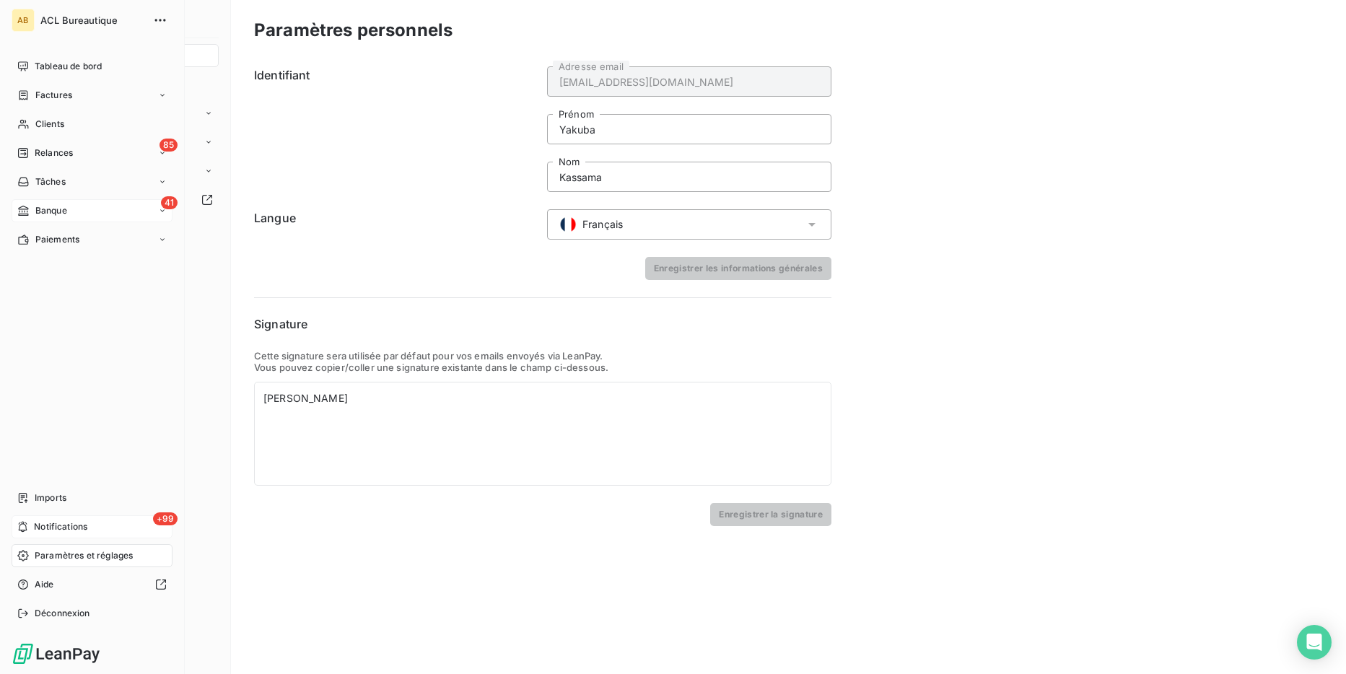
click at [88, 205] on div "41 Banque" at bounding box center [92, 210] width 161 height 23
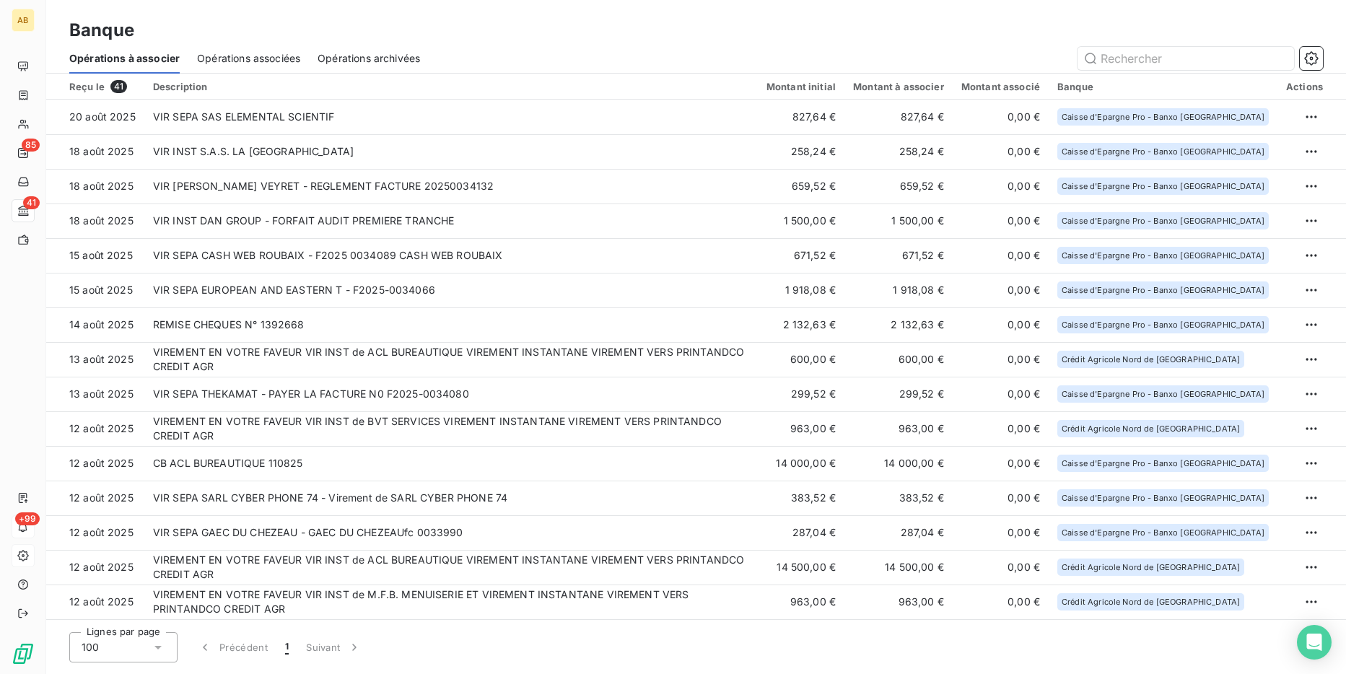
click at [253, 61] on span "Opérations associées" at bounding box center [248, 58] width 103 height 14
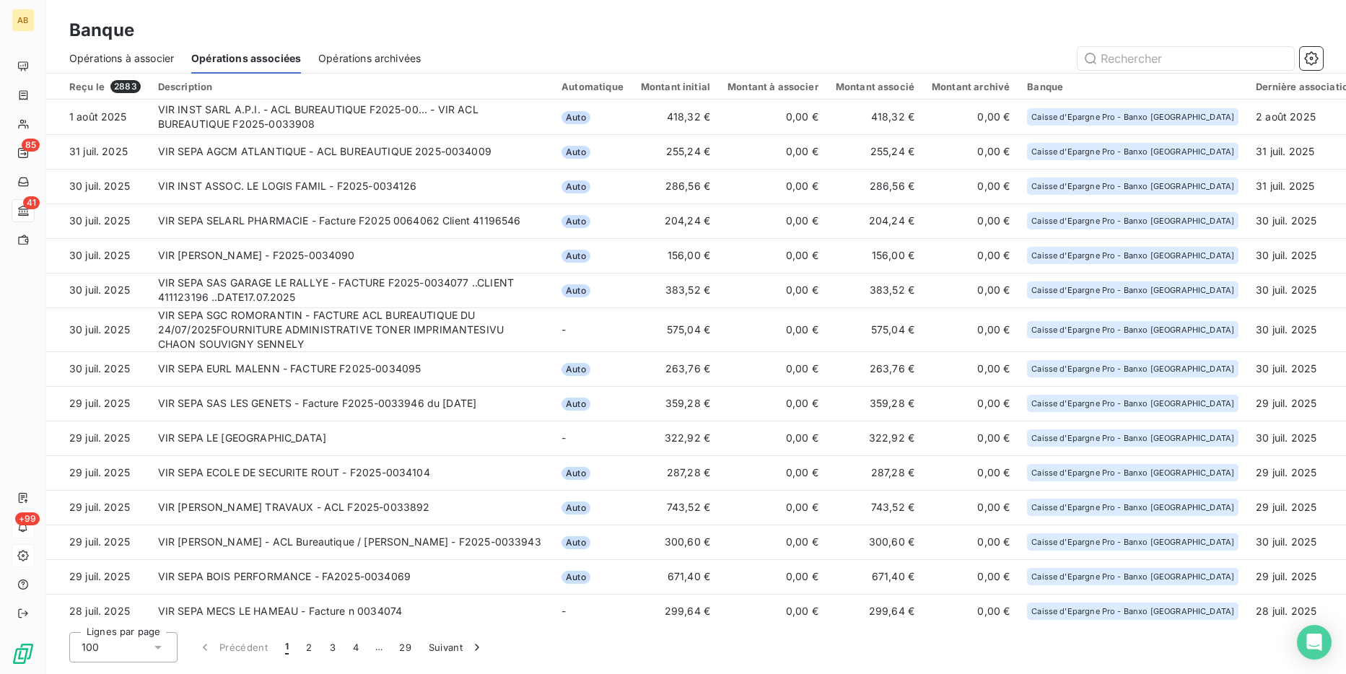
click at [335, 57] on span "Opérations archivées" at bounding box center [369, 58] width 102 height 14
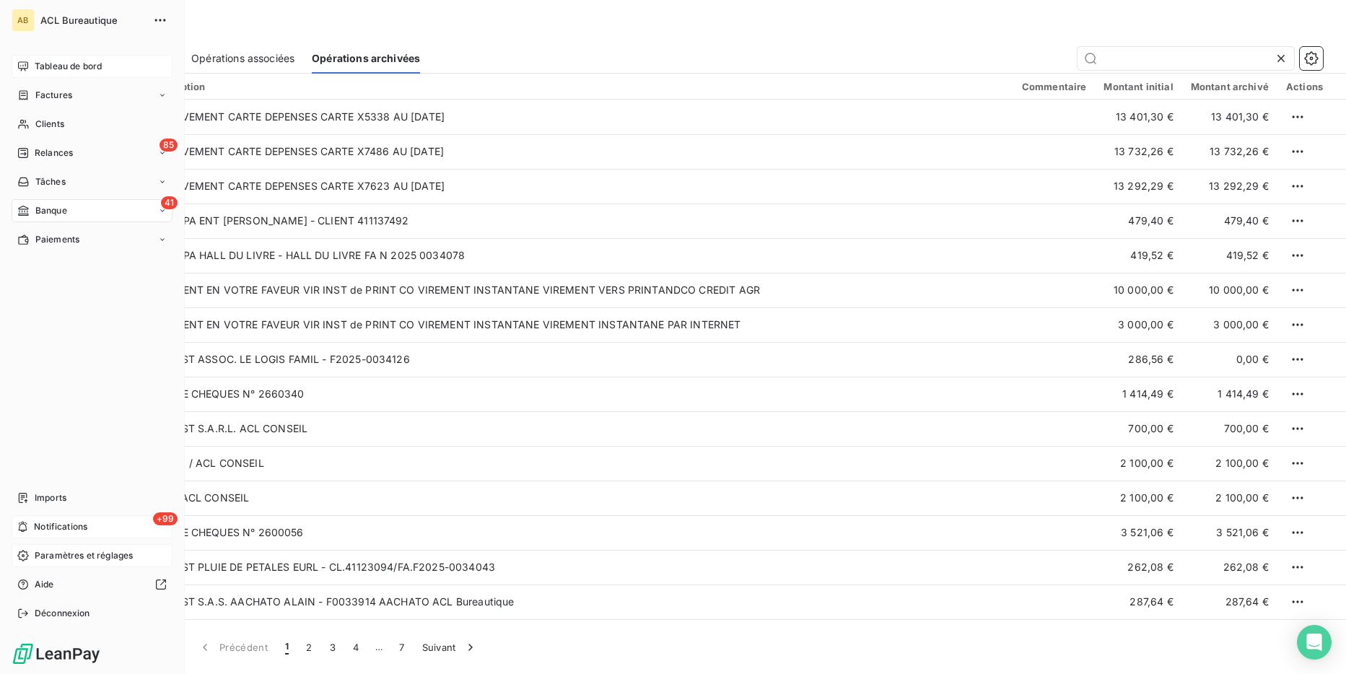
click at [14, 62] on div "Tableau de bord" at bounding box center [92, 66] width 161 height 23
